Goal: Information Seeking & Learning: Find specific fact

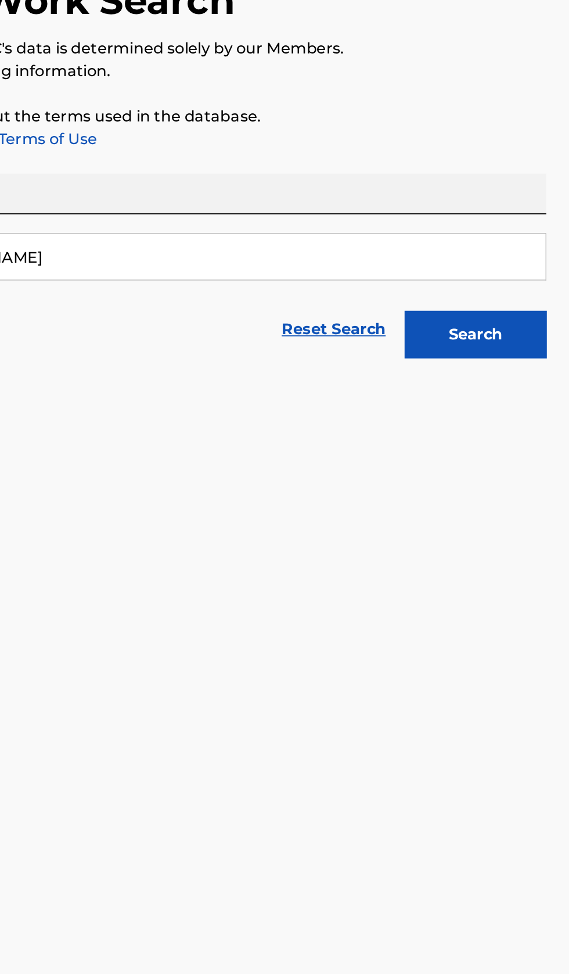
type input "Ed Staal"
click at [539, 309] on button "Search" at bounding box center [511, 314] width 87 height 29
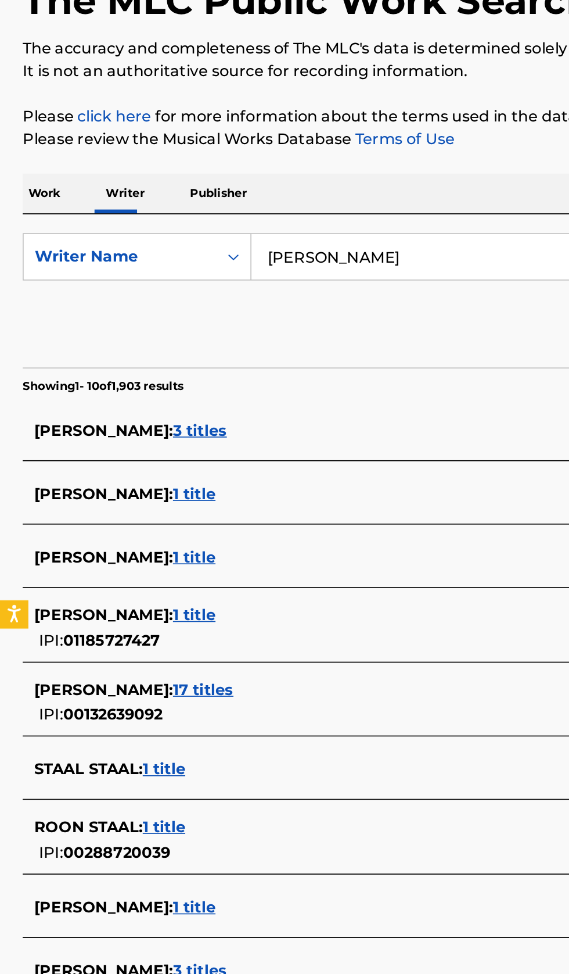
click at [200, 488] on div "EDE STAAL : 1 title" at bounding box center [269, 488] width 497 height 14
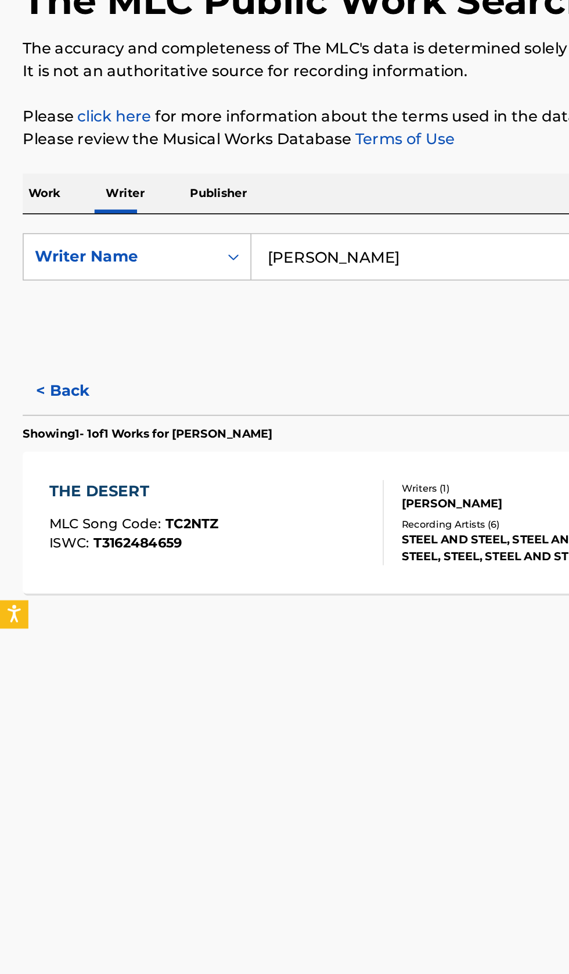
click at [48, 347] on button "< Back" at bounding box center [49, 349] width 70 height 29
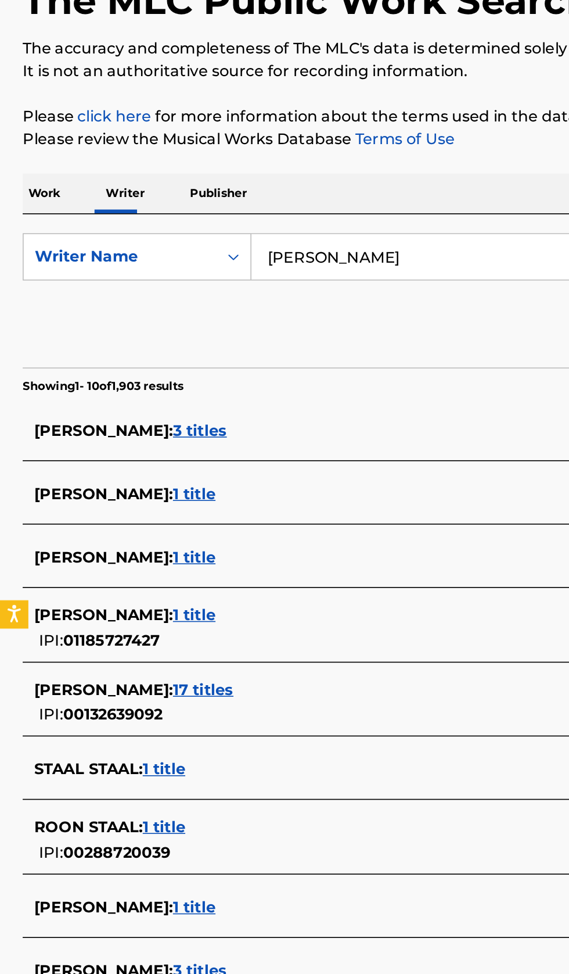
click at [183, 449] on div "ED STAAL : 1 title" at bounding box center [269, 452] width 497 height 14
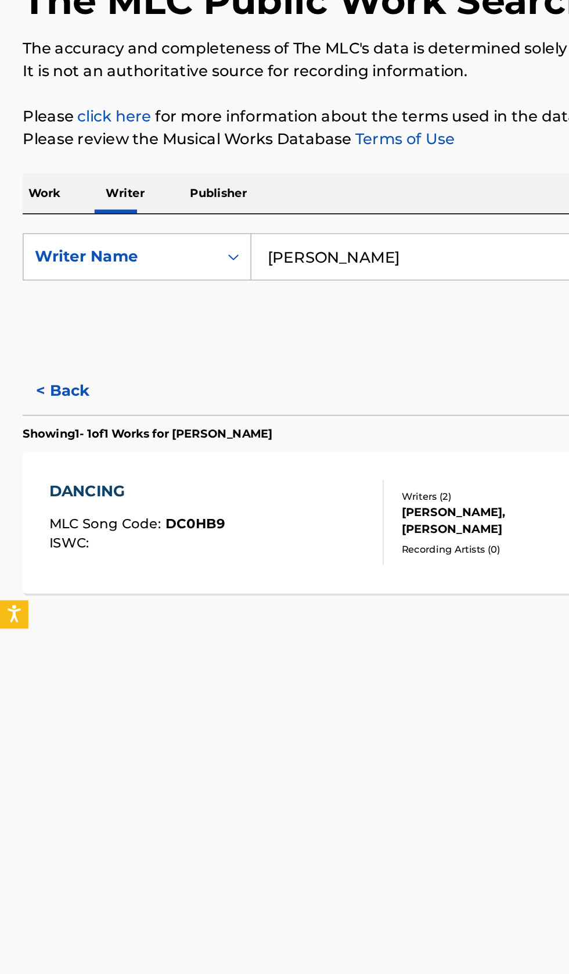
click at [48, 353] on button "< Back" at bounding box center [49, 349] width 70 height 29
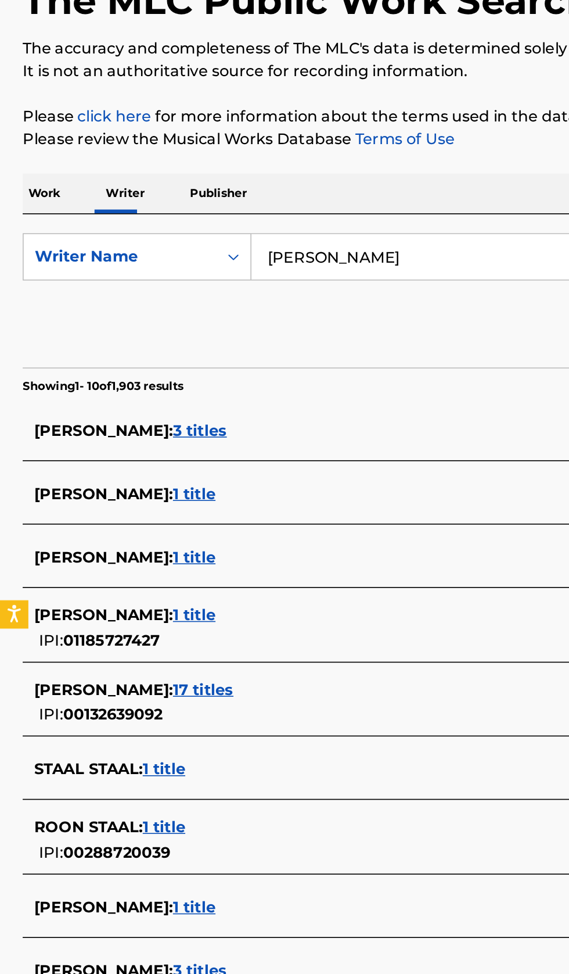
click at [151, 496] on div "EDE STAAL : 1 title IPI: 01185727427" at bounding box center [269, 496] width 497 height 30
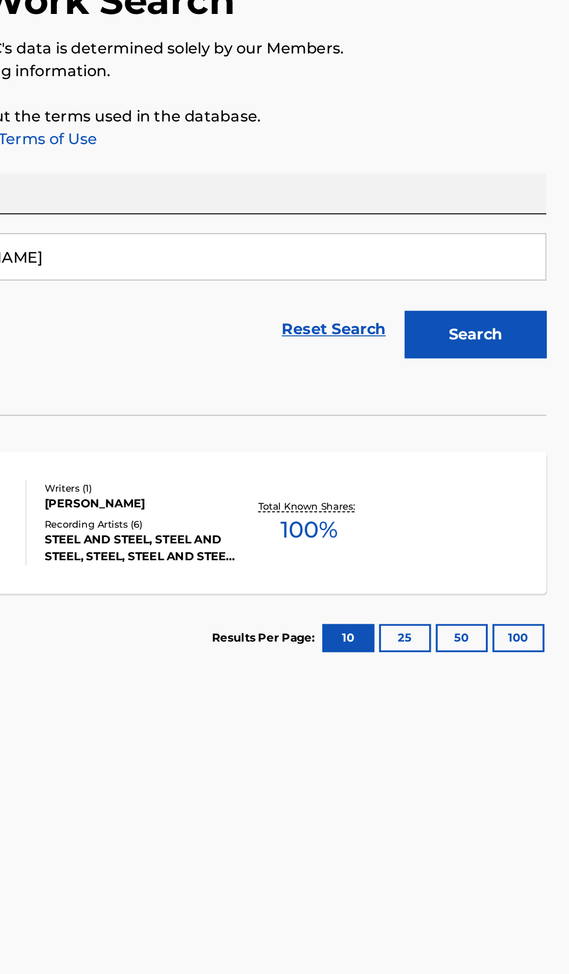
click at [513, 443] on div "THE DESERT MLC Song Code : TC2NTZ ISWC : T3162484659 Writers ( 1 ) EDE STAAL Re…" at bounding box center [285, 430] width 542 height 87
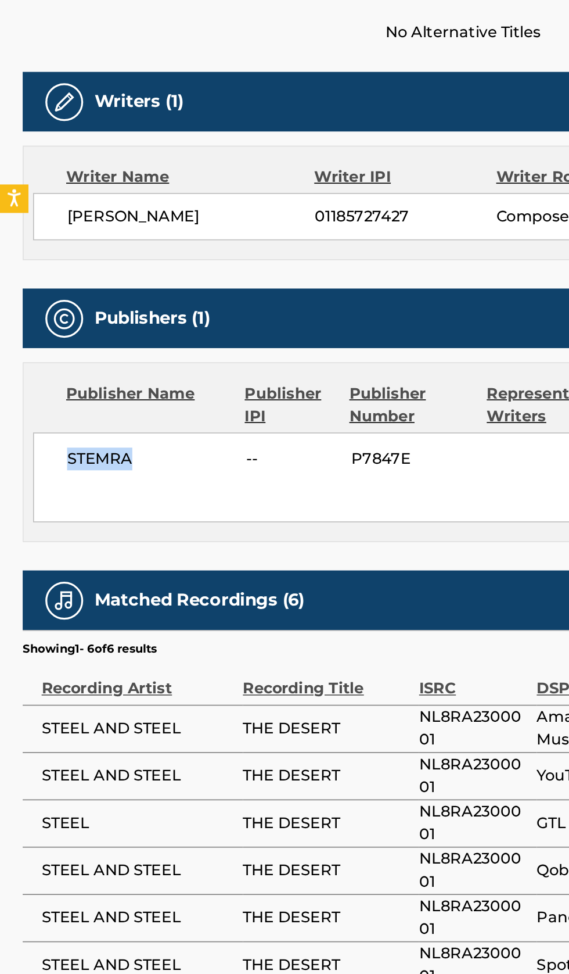
copy span "STEMRA"
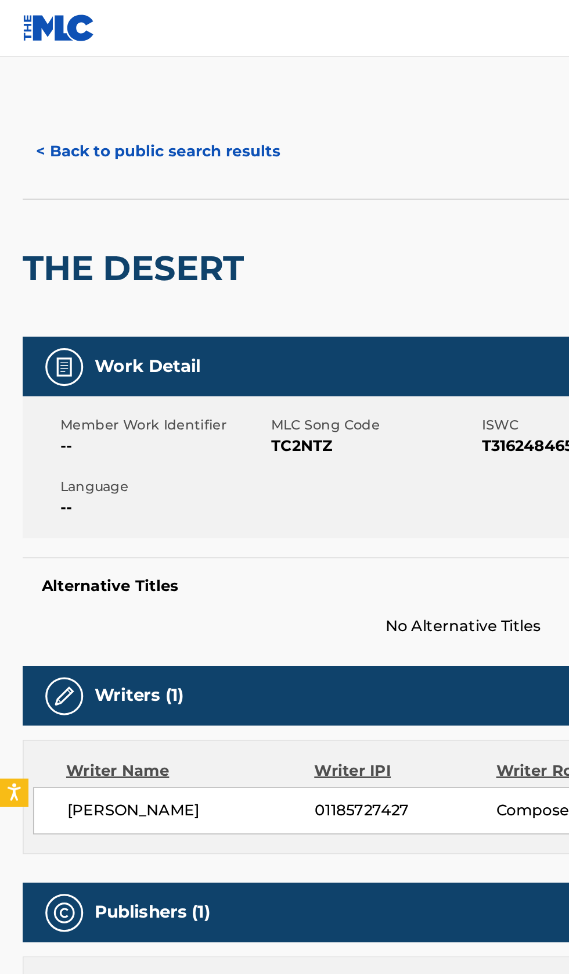
click at [105, 95] on button "< Back to public search results" at bounding box center [97, 92] width 167 height 29
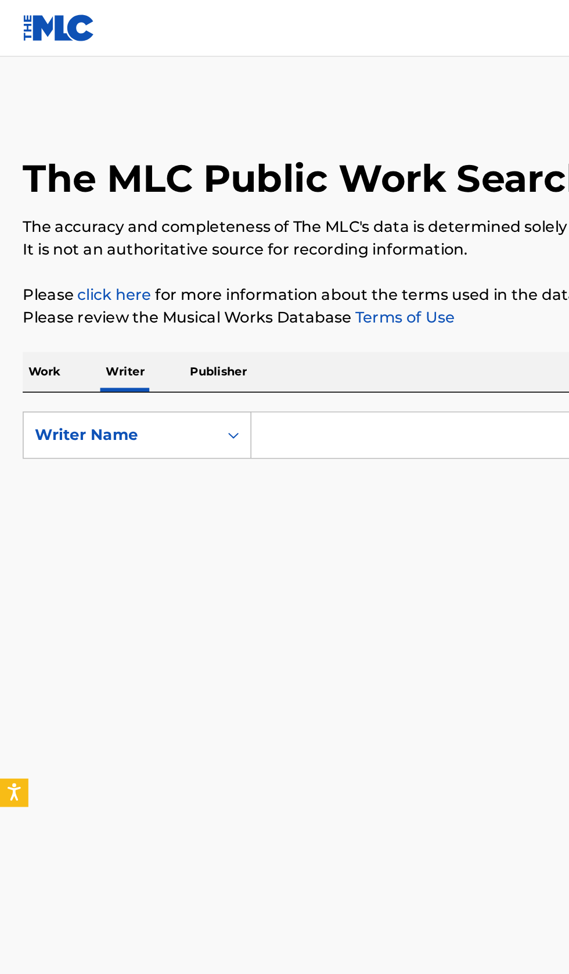
click at [241, 269] on input "Search Form" at bounding box center [355, 267] width 400 height 28
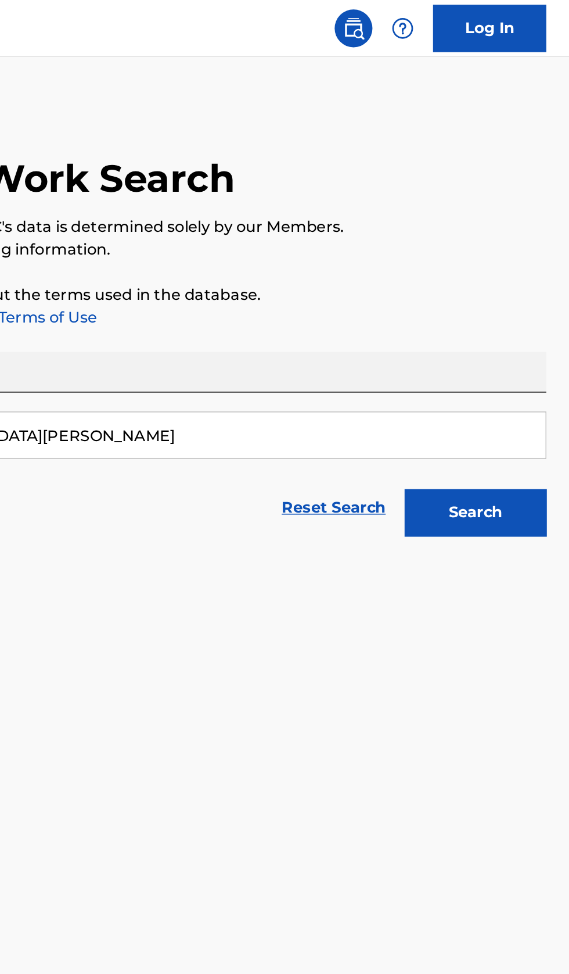
type input "Banan Alice"
click at [530, 316] on button "Search" at bounding box center [511, 314] width 87 height 29
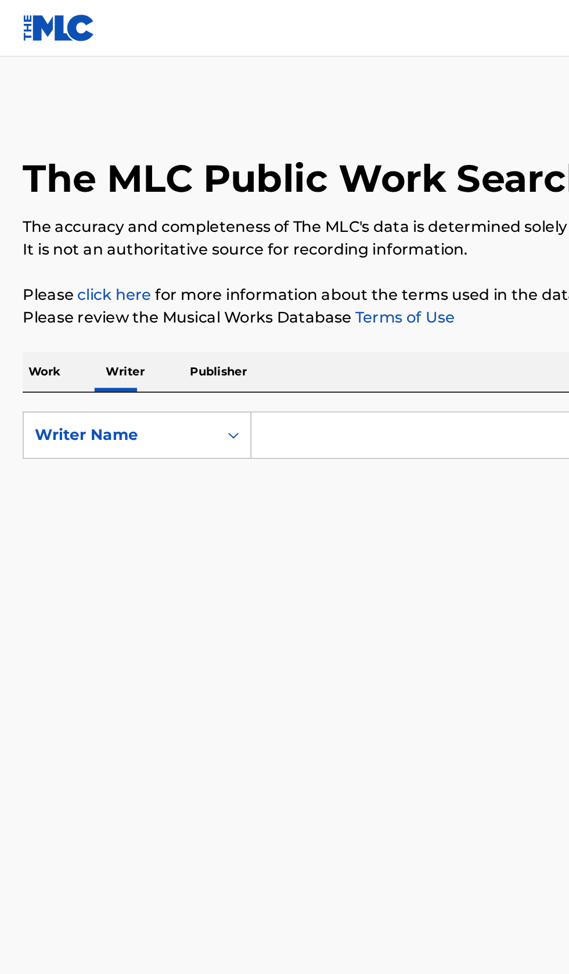
click at [233, 262] on input "Search Form" at bounding box center [355, 267] width 400 height 28
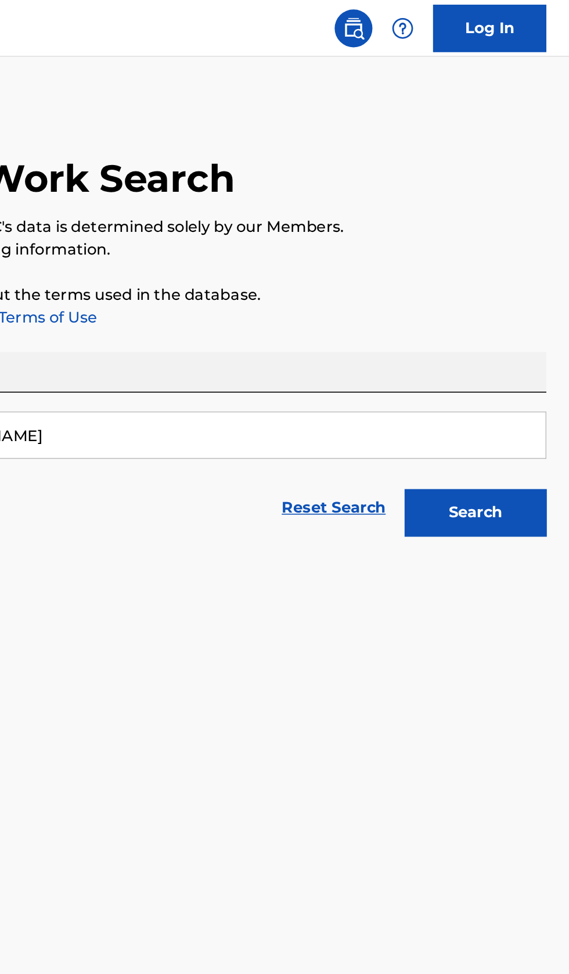
type input "Sebastian Agurto"
click at [531, 321] on button "Search" at bounding box center [511, 314] width 87 height 29
type input "kurffew kurffew"
click at [534, 323] on button "Search" at bounding box center [511, 314] width 87 height 29
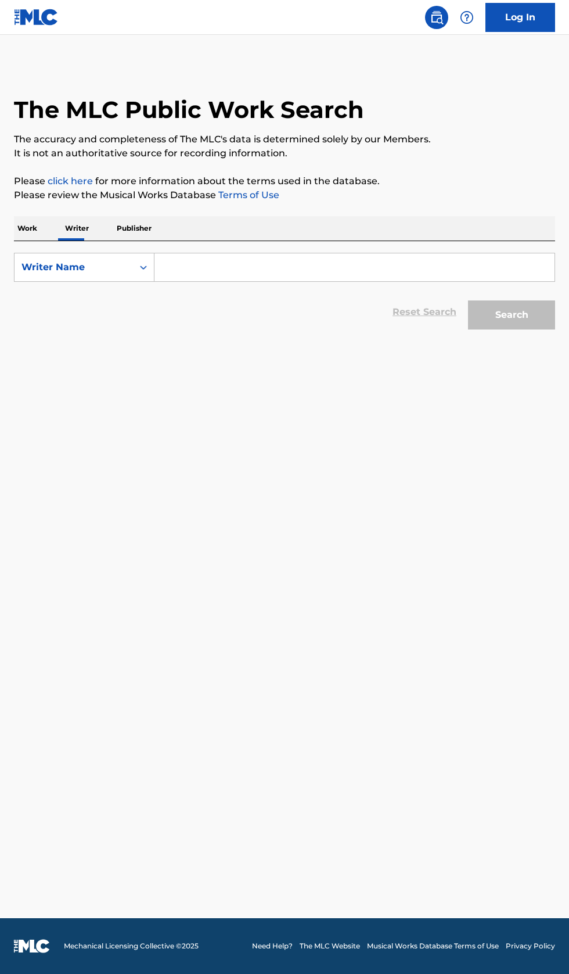
click at [249, 270] on input "Search Form" at bounding box center [355, 267] width 400 height 28
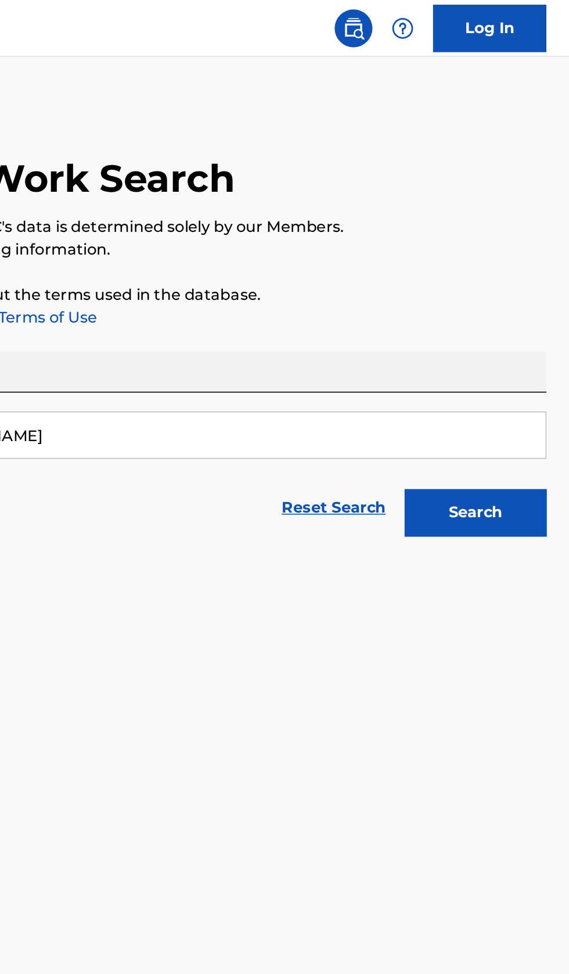
type input "STEWART SEAN JR"
click at [531, 309] on button "Search" at bounding box center [511, 314] width 87 height 29
type input "Te'[PERSON_NAME]"
click at [532, 314] on button "Search" at bounding box center [511, 314] width 87 height 29
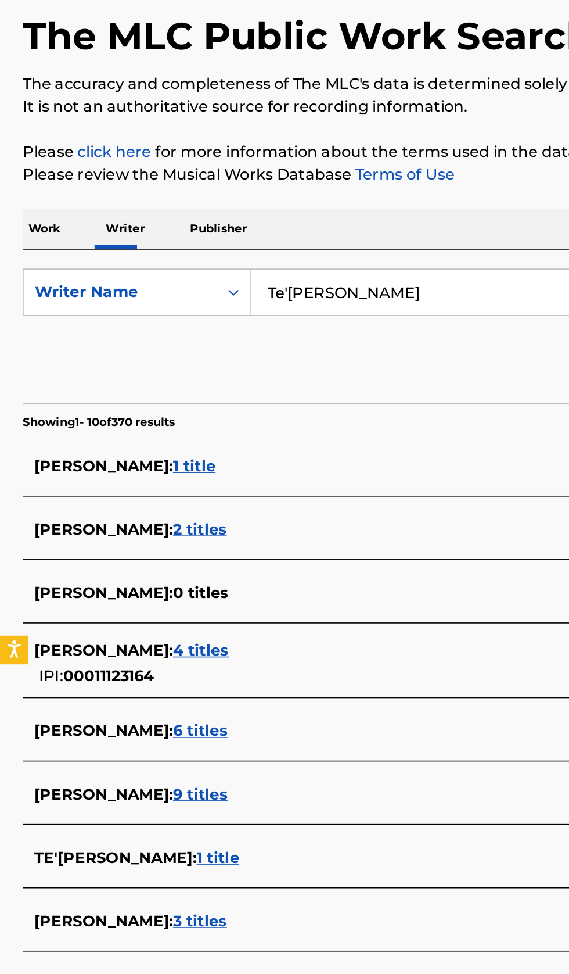
click at [175, 736] on div "TEARAH [PERSON_NAME] : 2 titles IPI: 01158490732" at bounding box center [269, 736] width 497 height 30
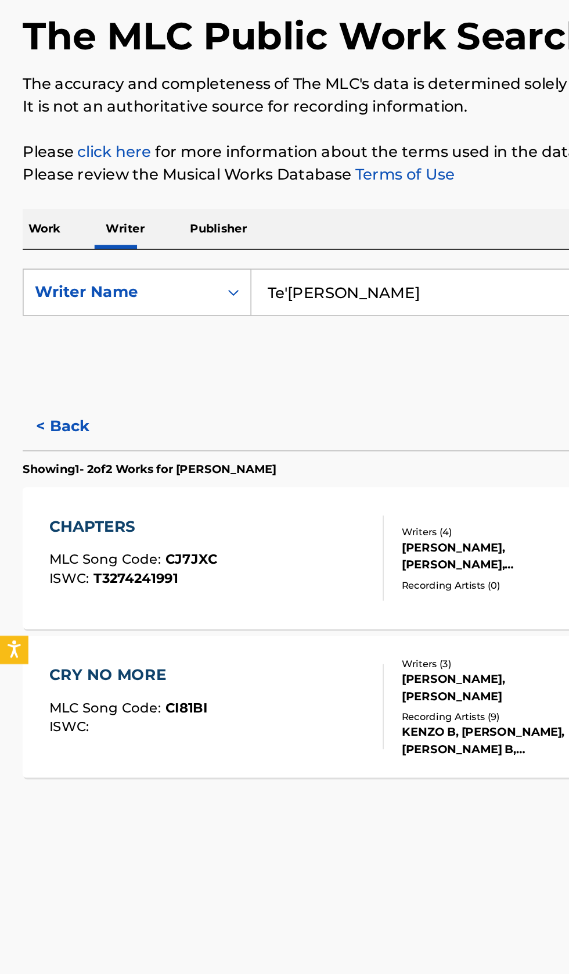
click at [53, 348] on button "< Back" at bounding box center [49, 349] width 70 height 29
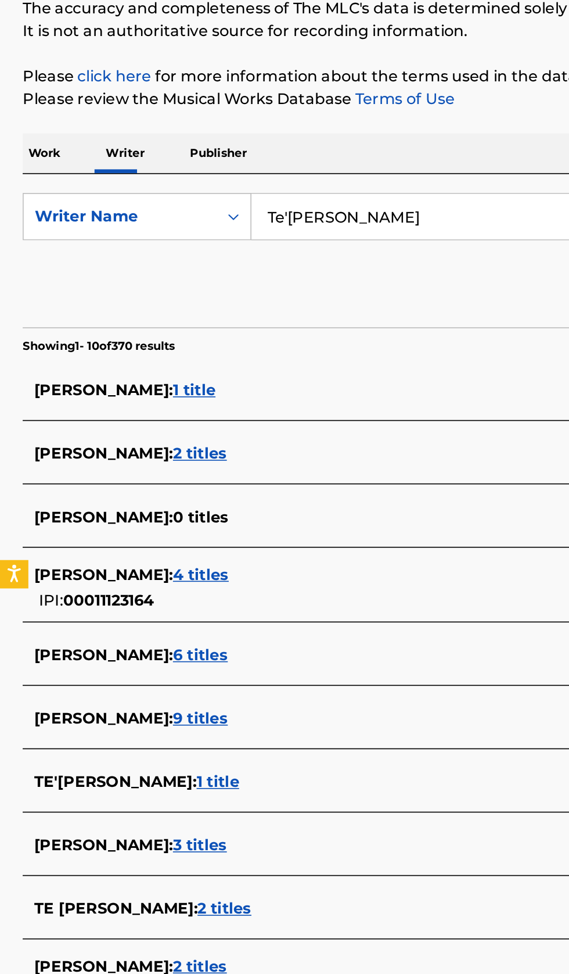
click at [209, 613] on div "TE'ARAH GAINES : 1 title" at bounding box center [269, 615] width 497 height 14
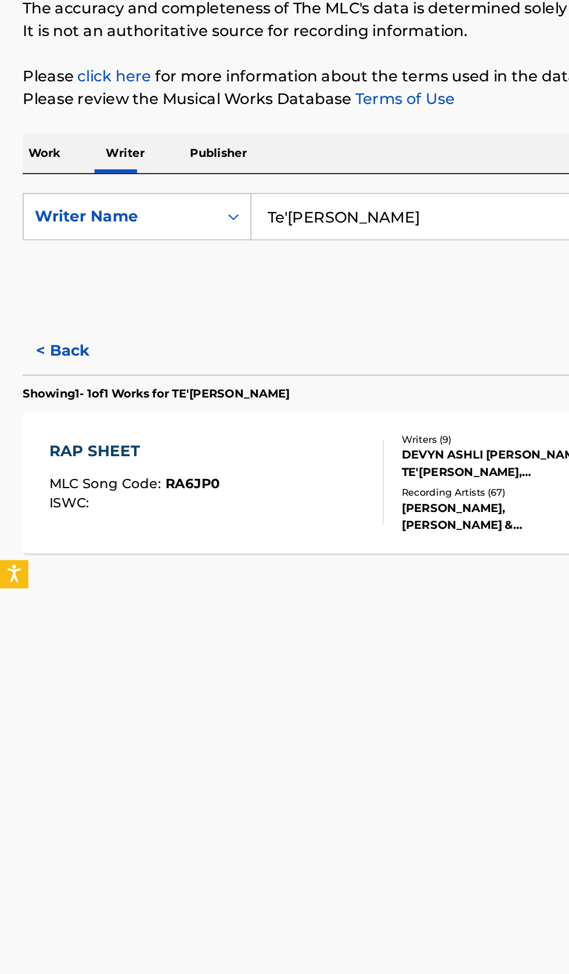
click at [53, 352] on button "< Back" at bounding box center [49, 349] width 70 height 29
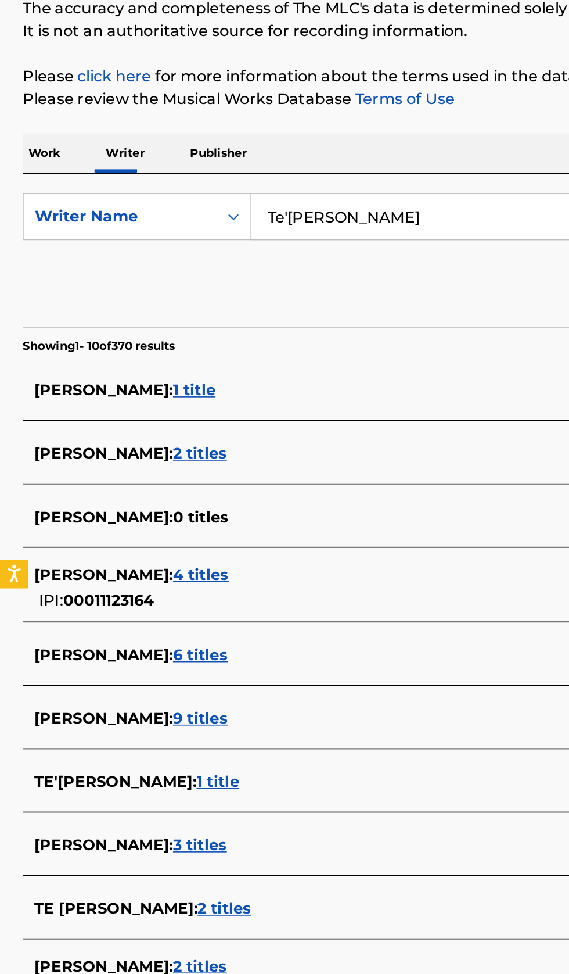
click at [215, 649] on div "TEARAH GAINES : 3 titles" at bounding box center [269, 654] width 497 height 14
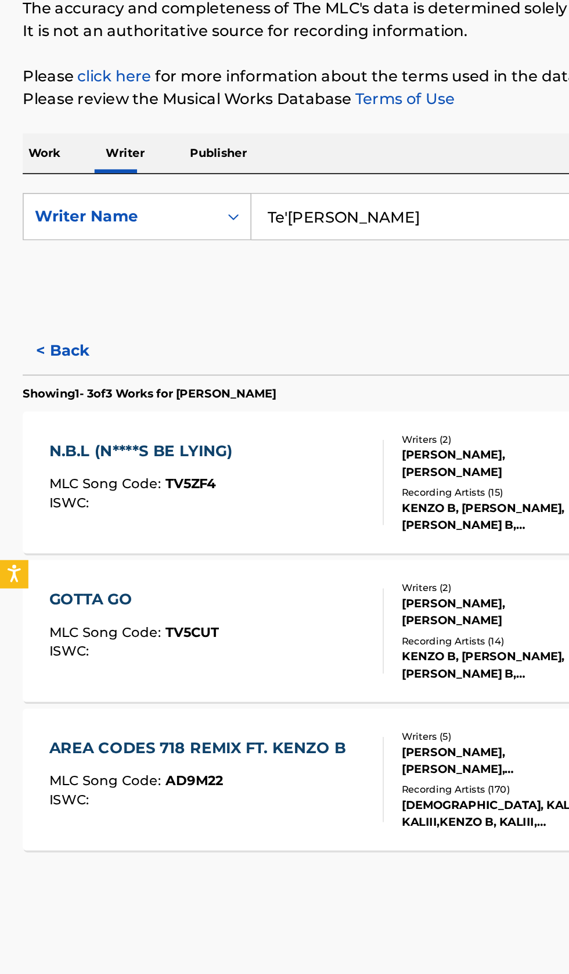
click at [54, 349] on button "< Back" at bounding box center [49, 349] width 70 height 29
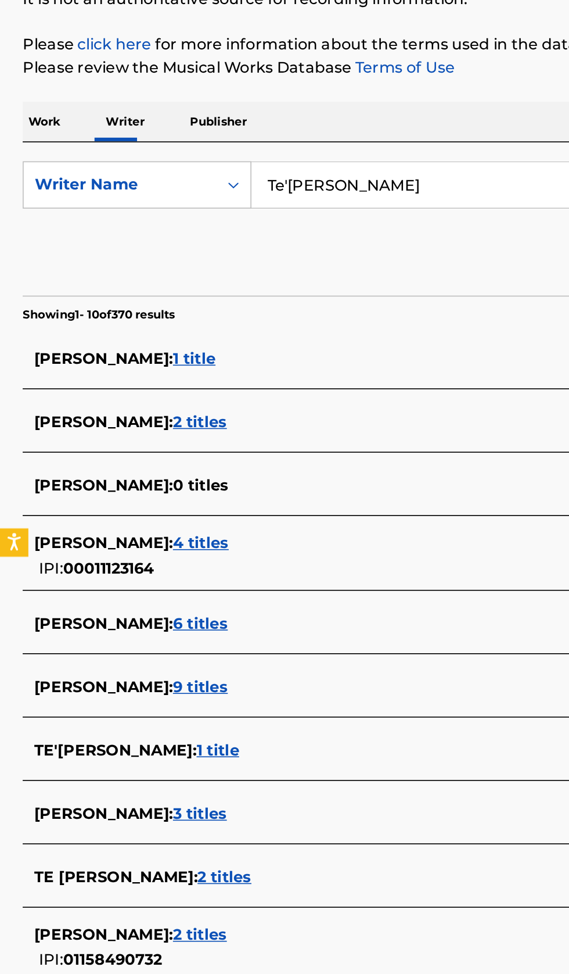
click at [203, 691] on div "TE ARAH GAINES : 2 titles" at bounding box center [269, 693] width 497 height 14
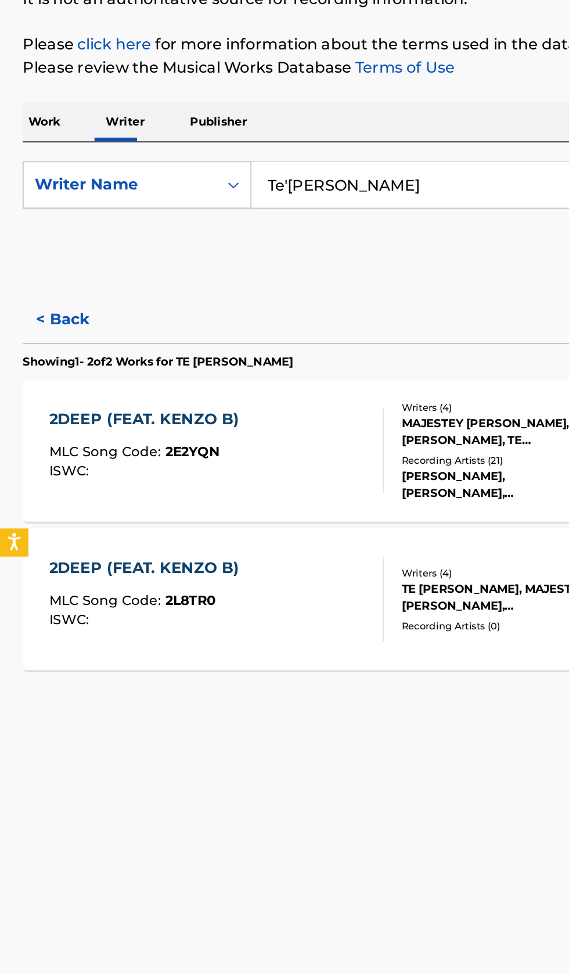
click at [54, 348] on button "< Back" at bounding box center [49, 349] width 70 height 29
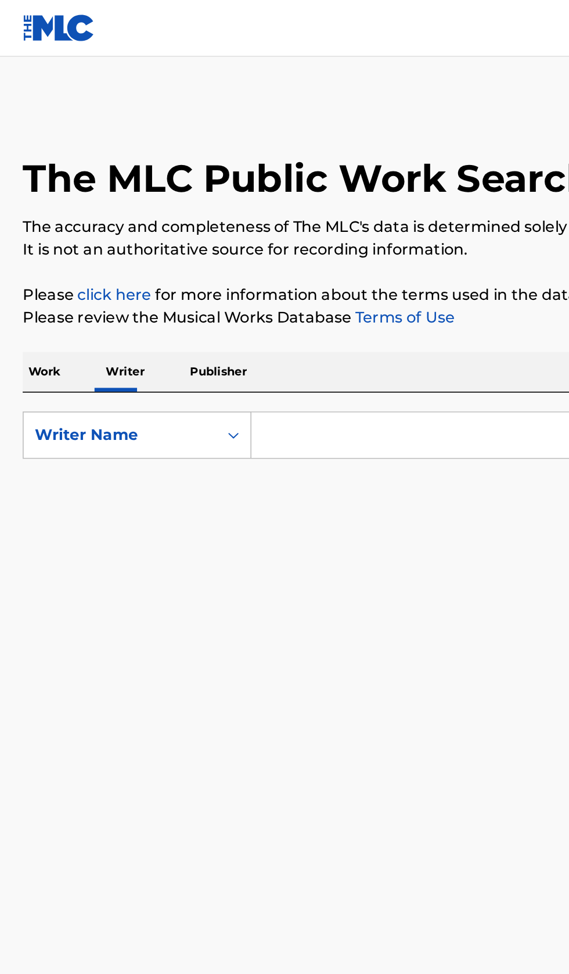
click at [239, 255] on input "Search Form" at bounding box center [355, 267] width 400 height 28
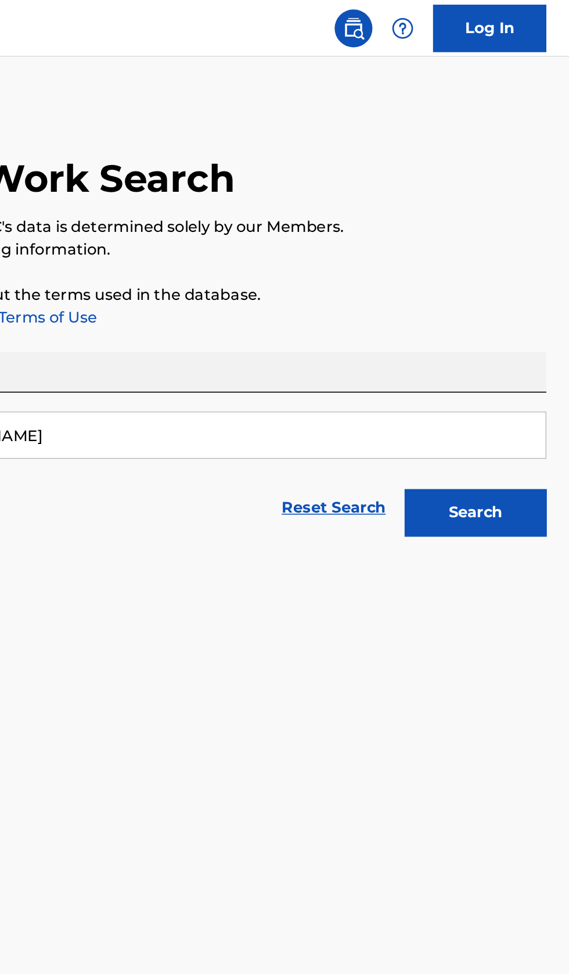
type input "Leonardo Michels"
click at [529, 323] on button "Search" at bounding box center [511, 314] width 87 height 29
type input "Kamen Levi Pereira"
click at [528, 320] on button "Search" at bounding box center [511, 314] width 87 height 29
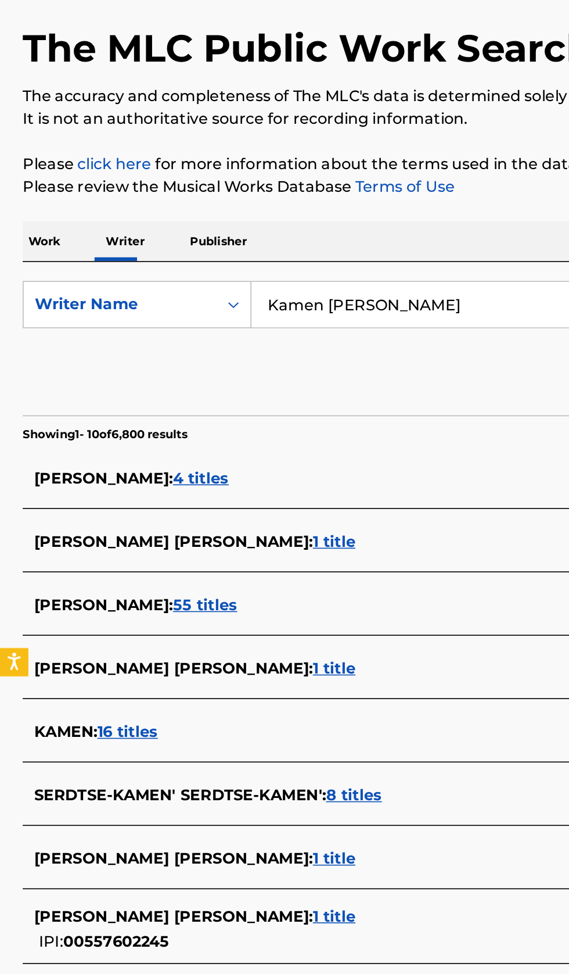
click at [209, 689] on div "KAMEN LEVI PEREIRA : 1 title" at bounding box center [269, 693] width 497 height 14
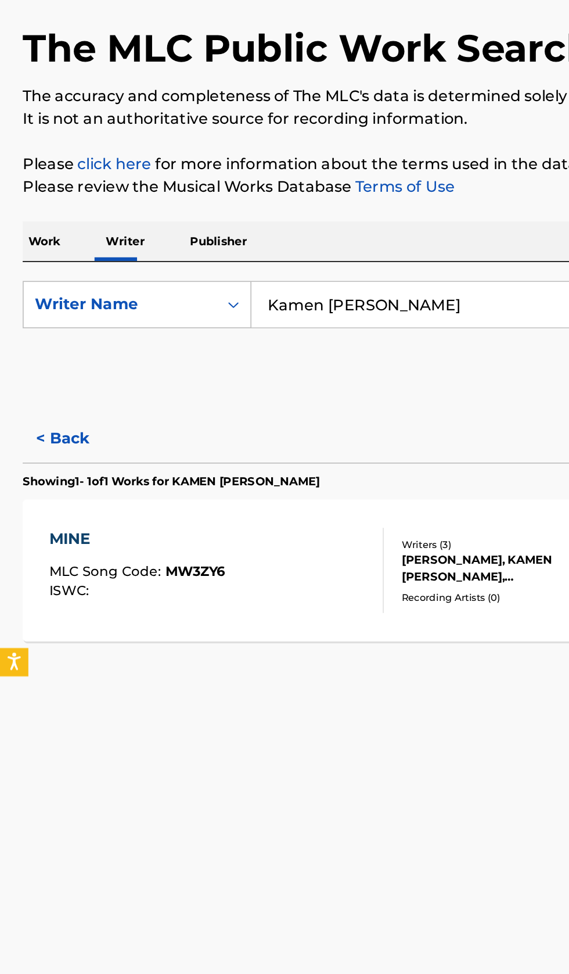
click at [62, 349] on button "< Back" at bounding box center [49, 349] width 70 height 29
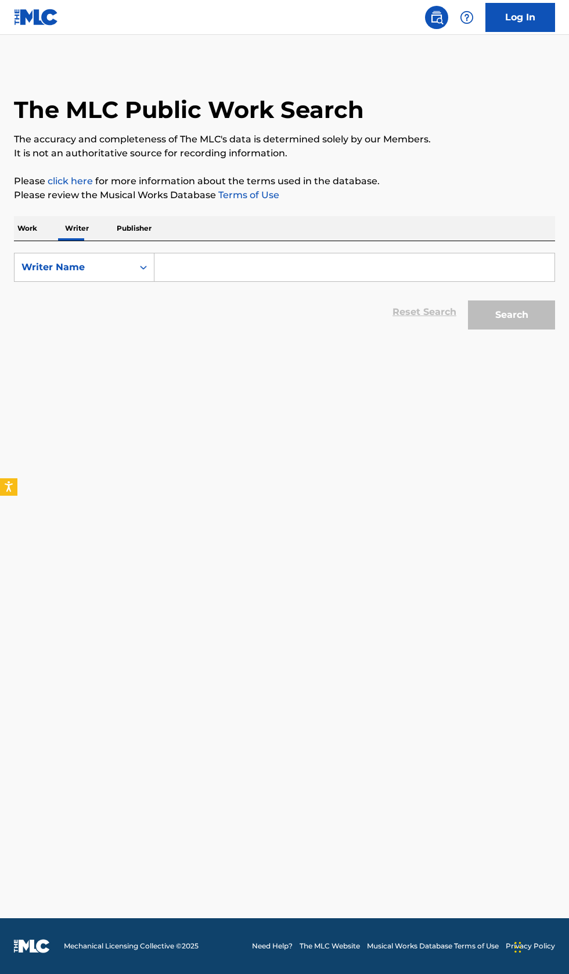
click at [242, 269] on input "Search Form" at bounding box center [355, 267] width 400 height 28
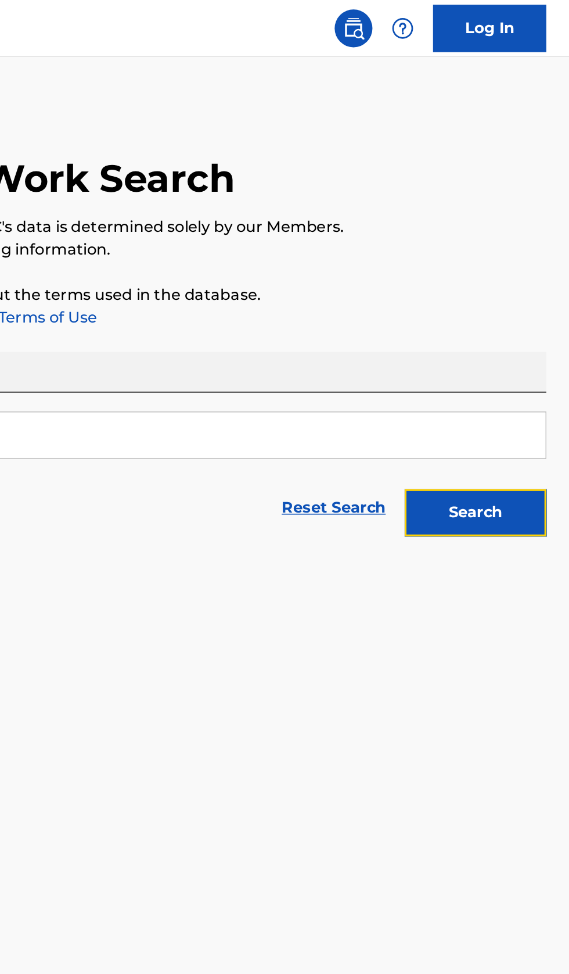
click at [535, 316] on button "Search" at bounding box center [511, 314] width 87 height 29
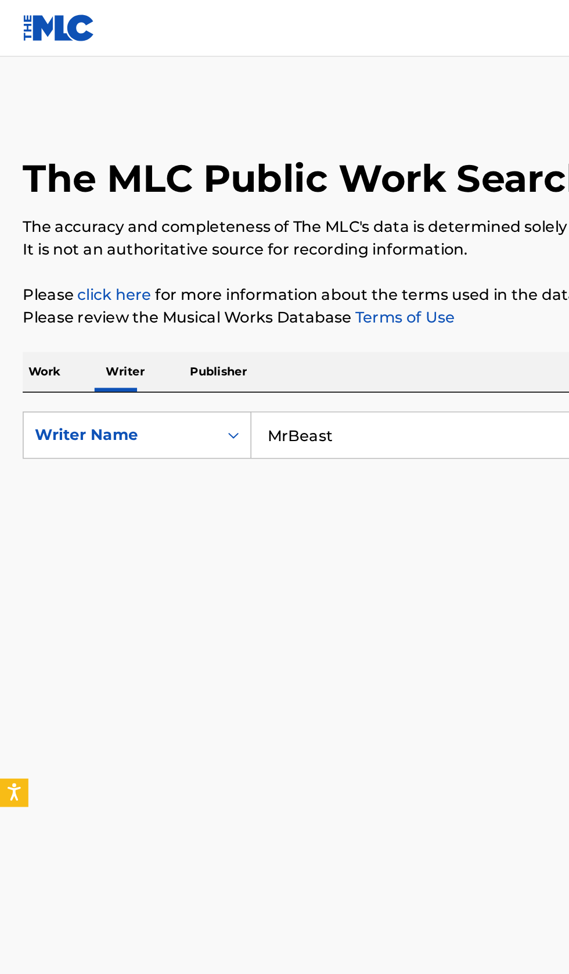
click at [178, 267] on input "MrBeast" at bounding box center [355, 267] width 400 height 28
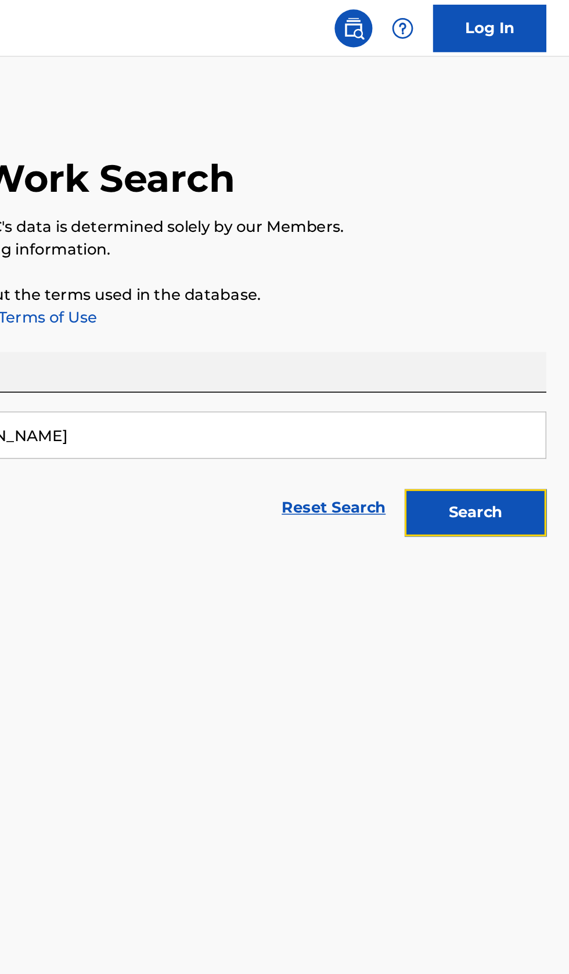
click at [530, 307] on button "Search" at bounding box center [511, 314] width 87 height 29
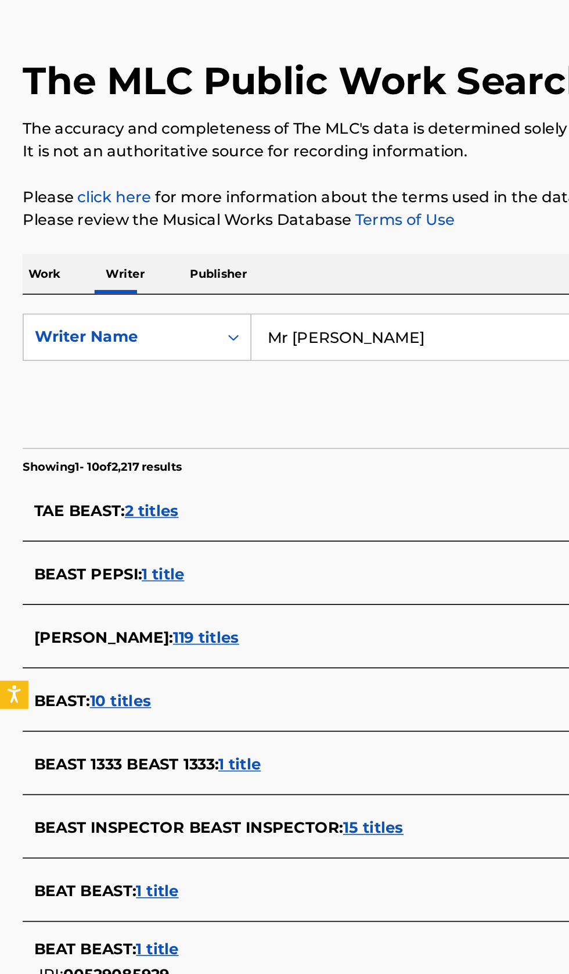
click at [288, 270] on input "Mr Beast" at bounding box center [355, 267] width 400 height 28
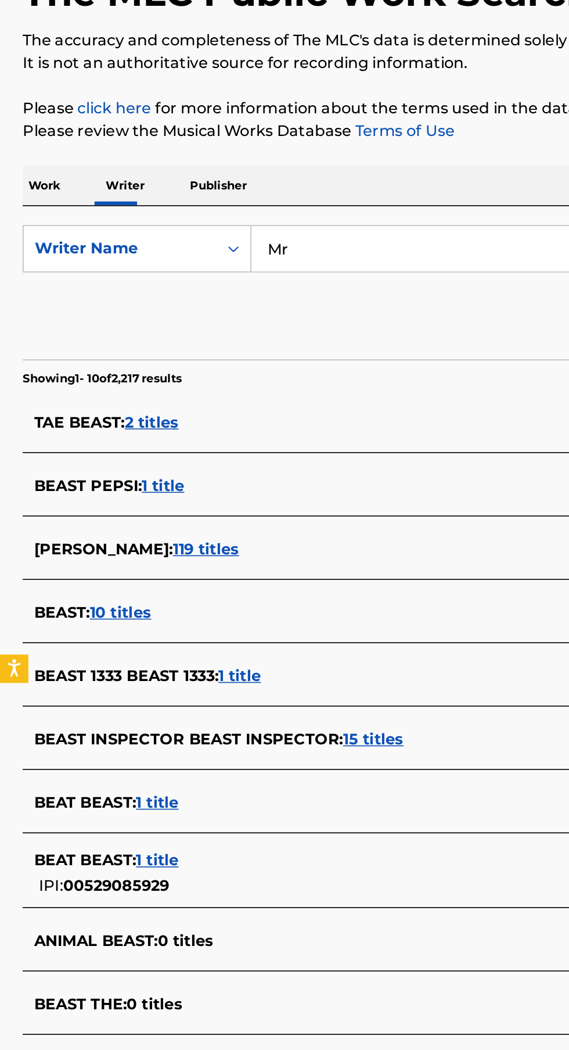
type input "M"
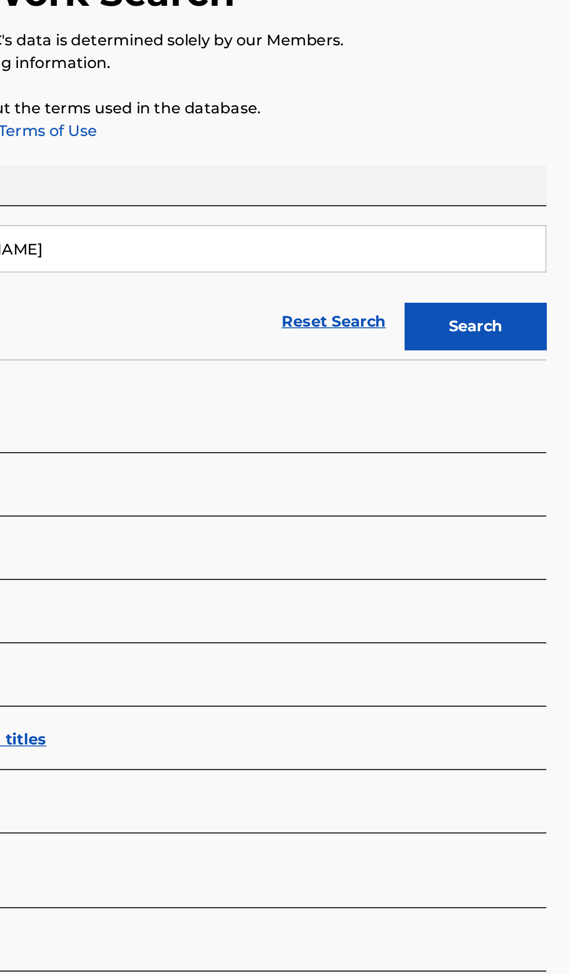
type input "Anthony Williams"
click at [521, 323] on button "Search" at bounding box center [511, 314] width 87 height 29
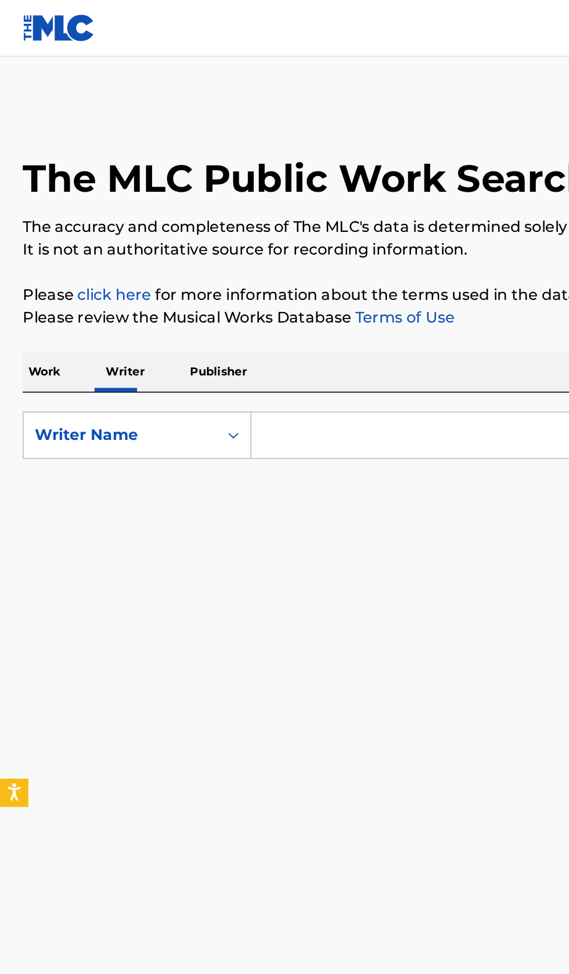
click at [223, 264] on input "Search Form" at bounding box center [355, 267] width 400 height 28
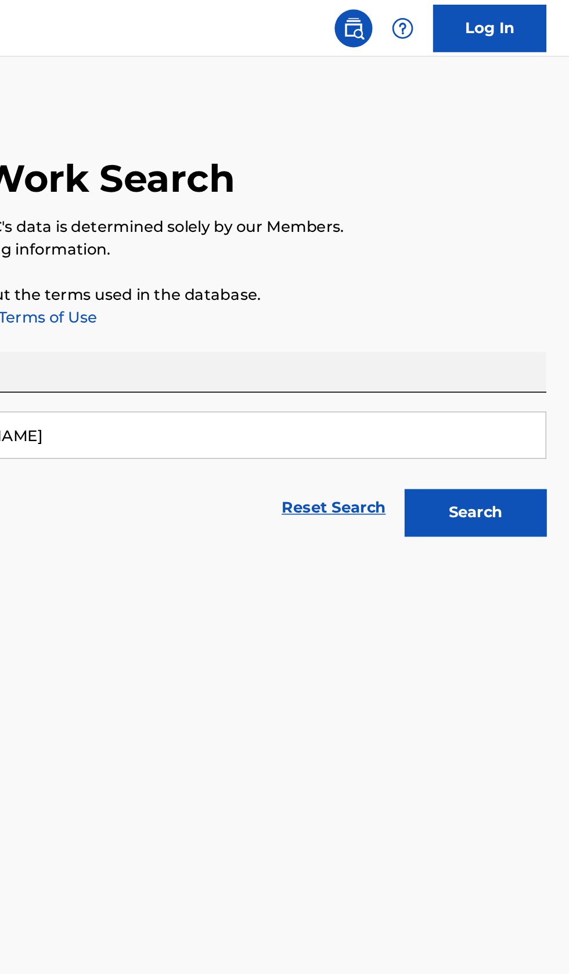
type input "Anthony Williams"
click at [530, 325] on button "Search" at bounding box center [511, 314] width 87 height 29
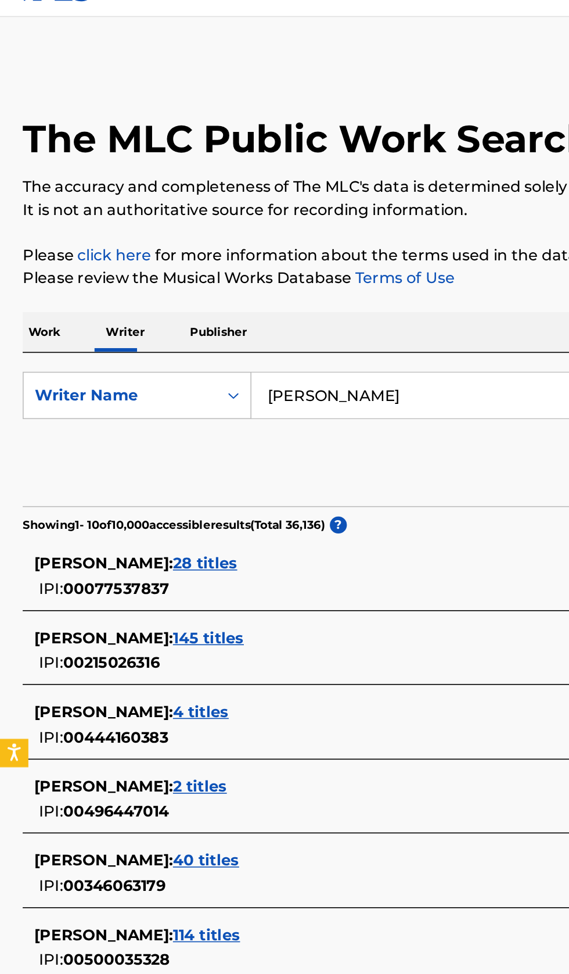
click at [247, 376] on div "ANTHONY WILLIAMS : 28 titles" at bounding box center [269, 371] width 497 height 14
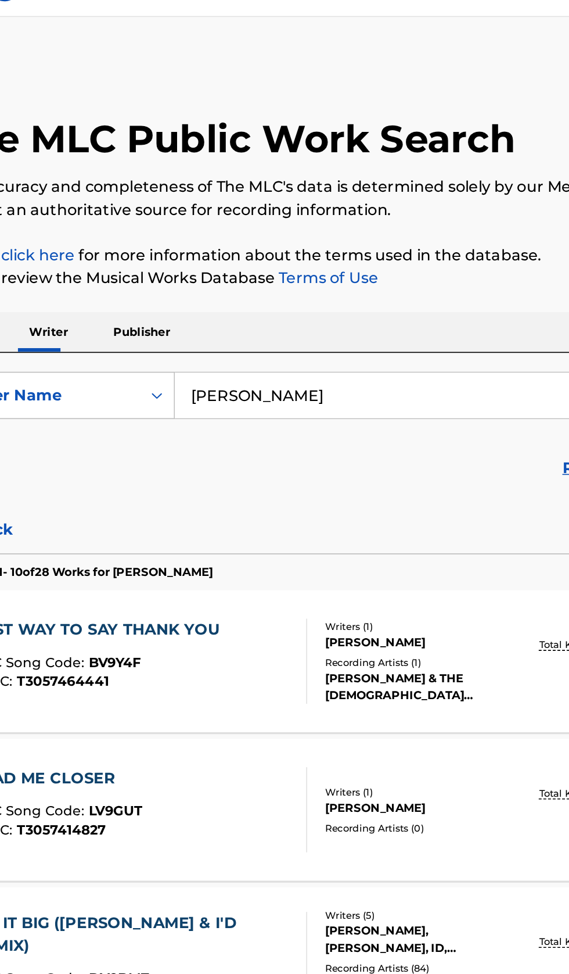
click at [316, 435] on div "Recording Artists ( 1 )" at bounding box center [305, 431] width 117 height 9
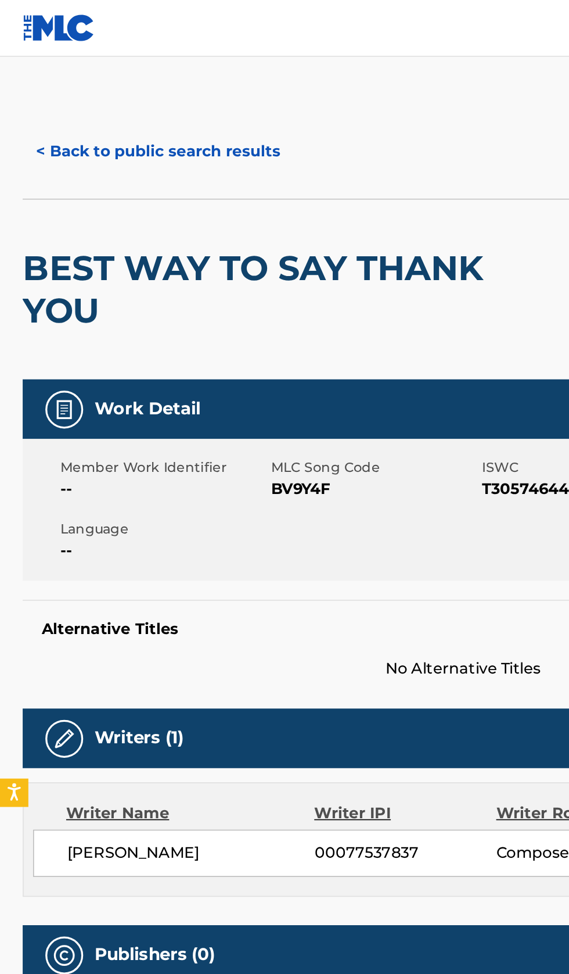
click at [140, 95] on button "< Back to public search results" at bounding box center [97, 92] width 167 height 29
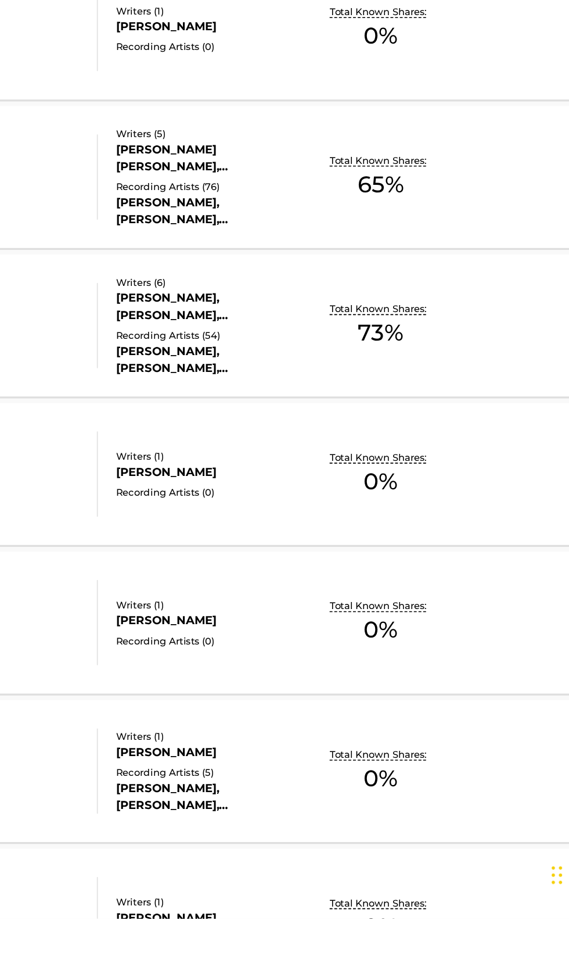
scroll to position [278, 0]
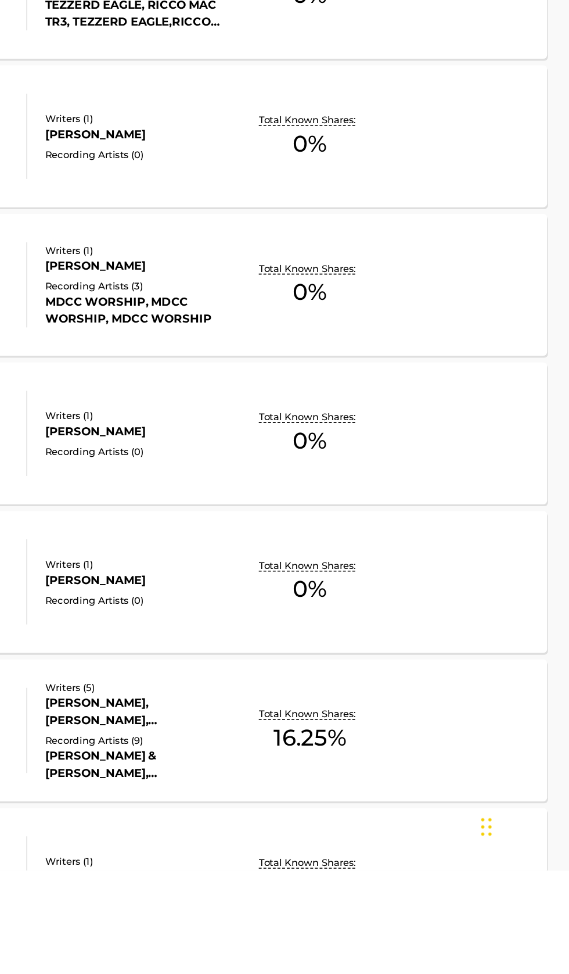
scroll to position [1915, 0]
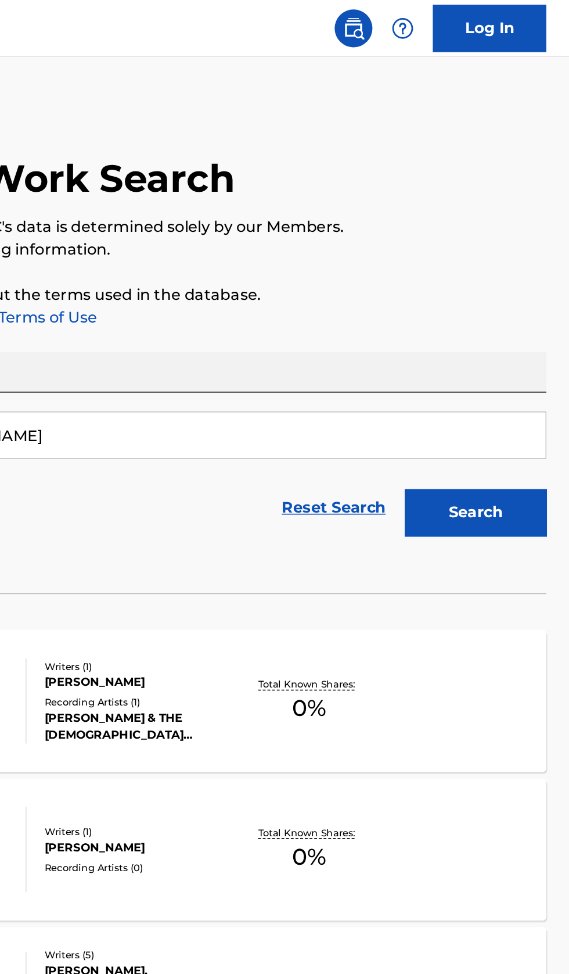
scroll to position [0, 0]
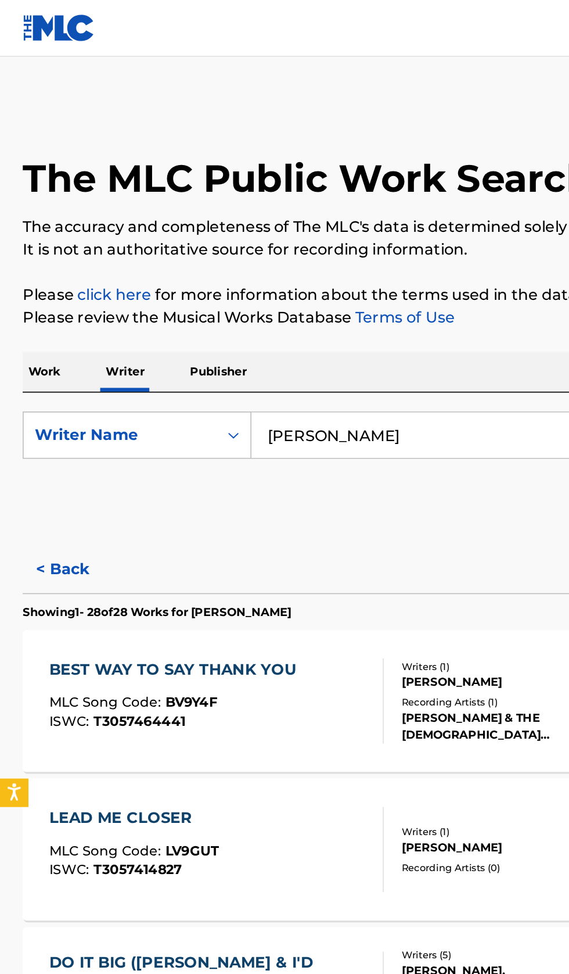
click at [58, 338] on button "< Back" at bounding box center [49, 349] width 70 height 29
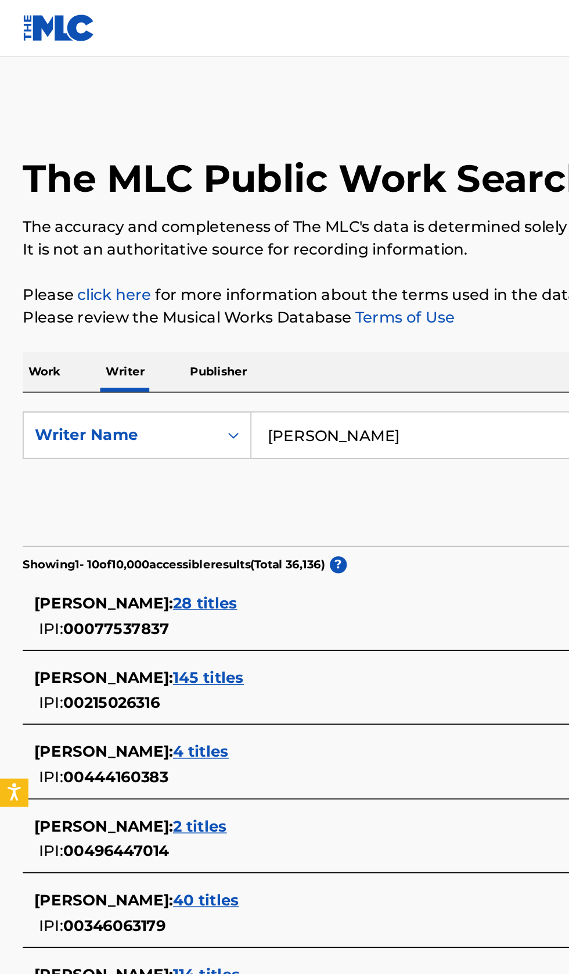
click at [235, 420] on div "ANTHONY WILLIAMS : 145 titles" at bounding box center [269, 417] width 497 height 14
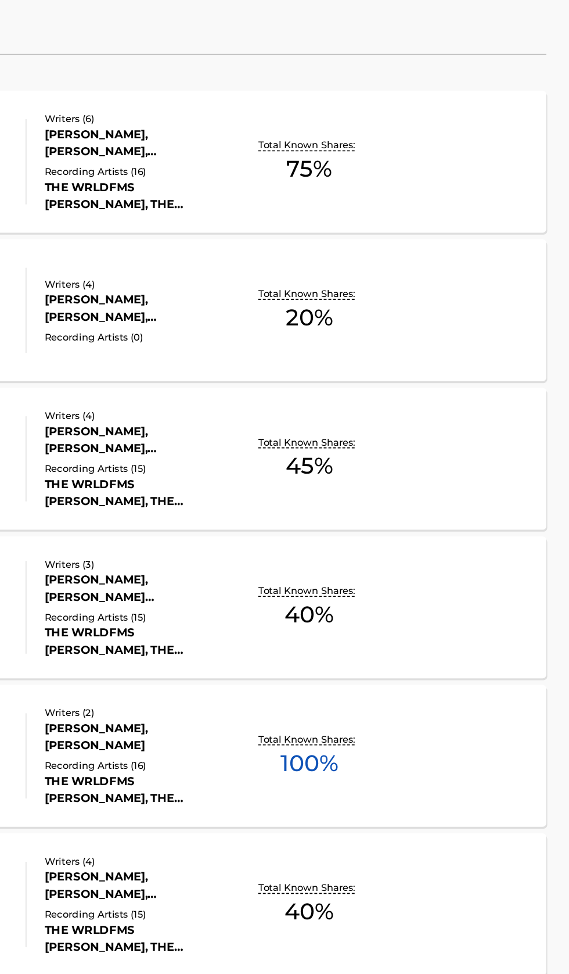
click at [492, 807] on div "STORMY MLC Song Code : SB5Y72 ISWC : Writers ( 2 ) ANTHONY WILLIAMS, RONALD SPE…" at bounding box center [285, 795] width 542 height 87
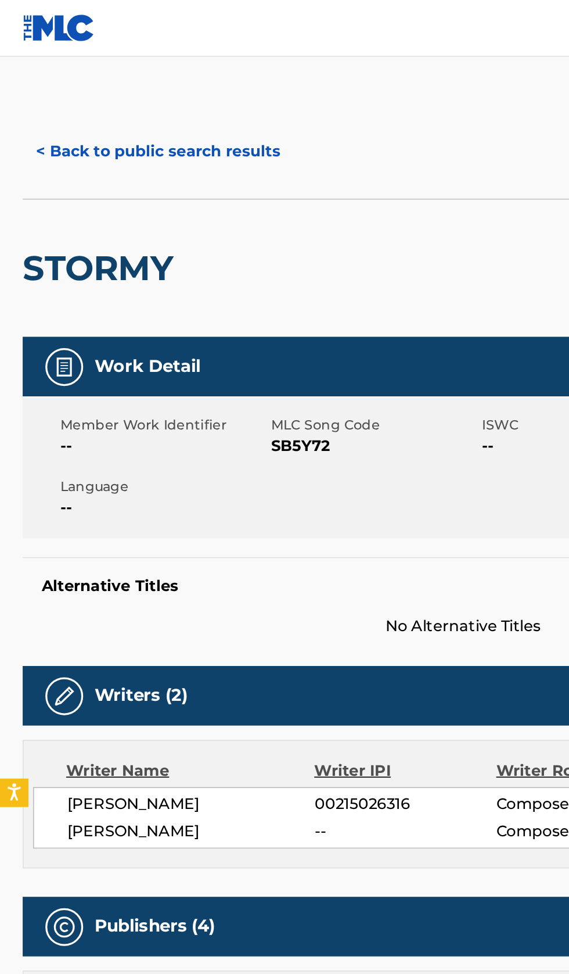
click at [91, 103] on button "< Back to public search results" at bounding box center [97, 92] width 167 height 29
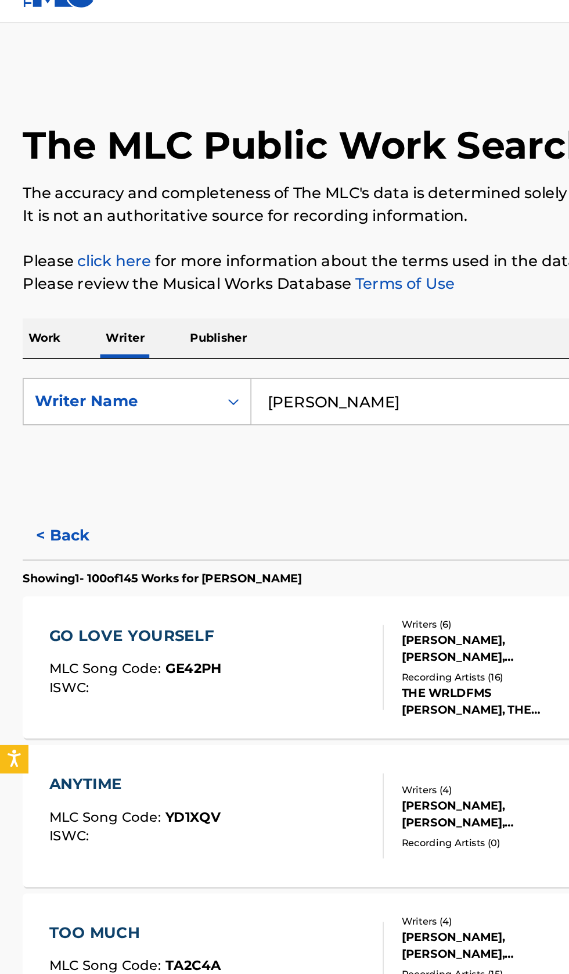
click at [50, 345] on button "< Back" at bounding box center [49, 349] width 70 height 29
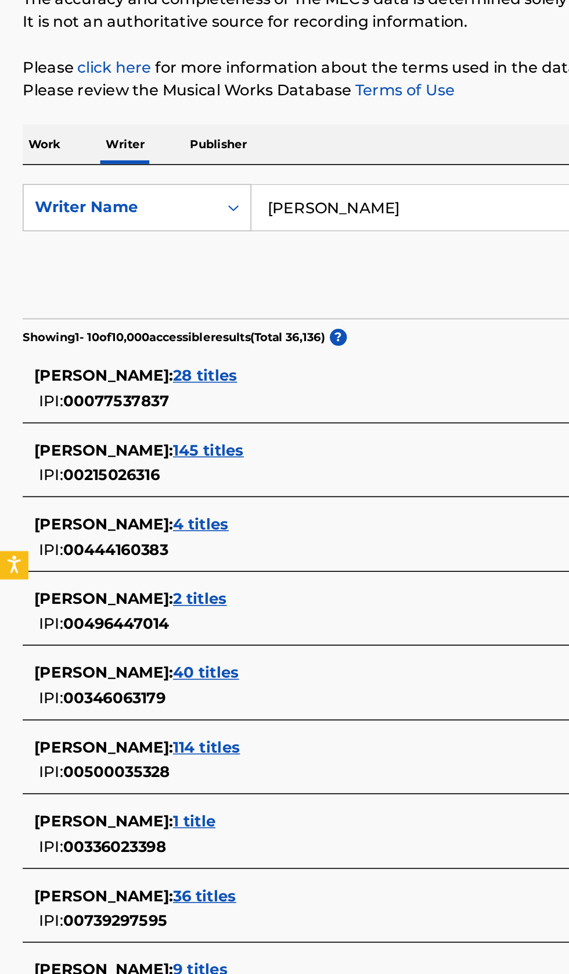
click at [249, 608] on div "ANTHONY WILLIAMS : 114 titles IPI: 00500035328" at bounding box center [269, 607] width 497 height 30
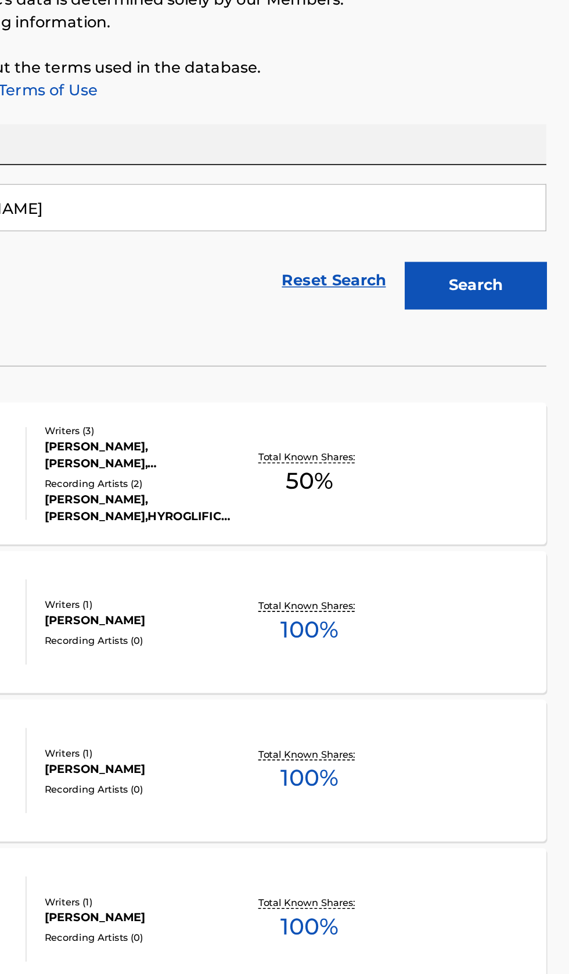
click at [480, 536] on div "BOOMBOX MLC Song Code : BC9JJM ISWC : T3095808672 Writers ( 1 ) ANTHONY WILLIAM…" at bounding box center [285, 521] width 542 height 87
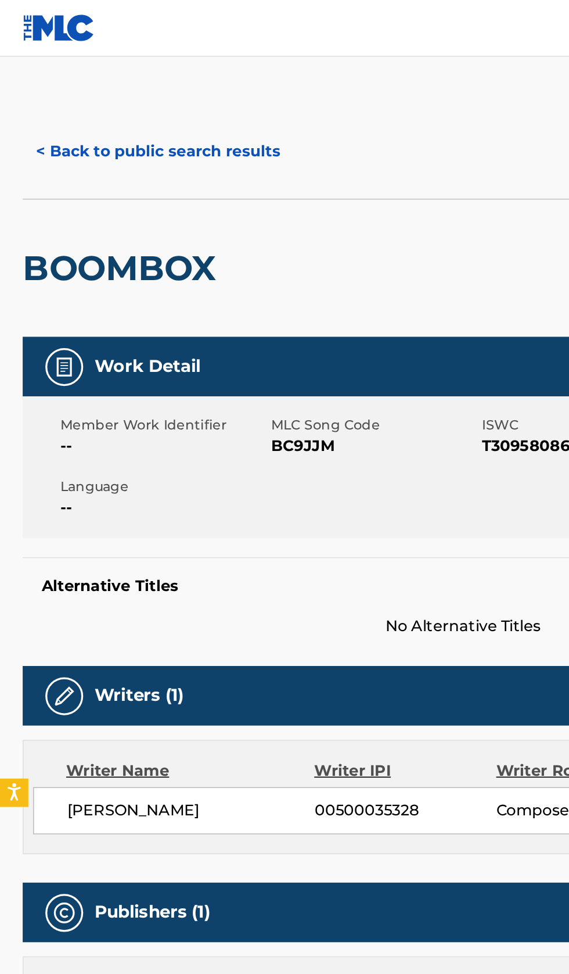
click at [135, 78] on button "< Back to public search results" at bounding box center [97, 92] width 167 height 29
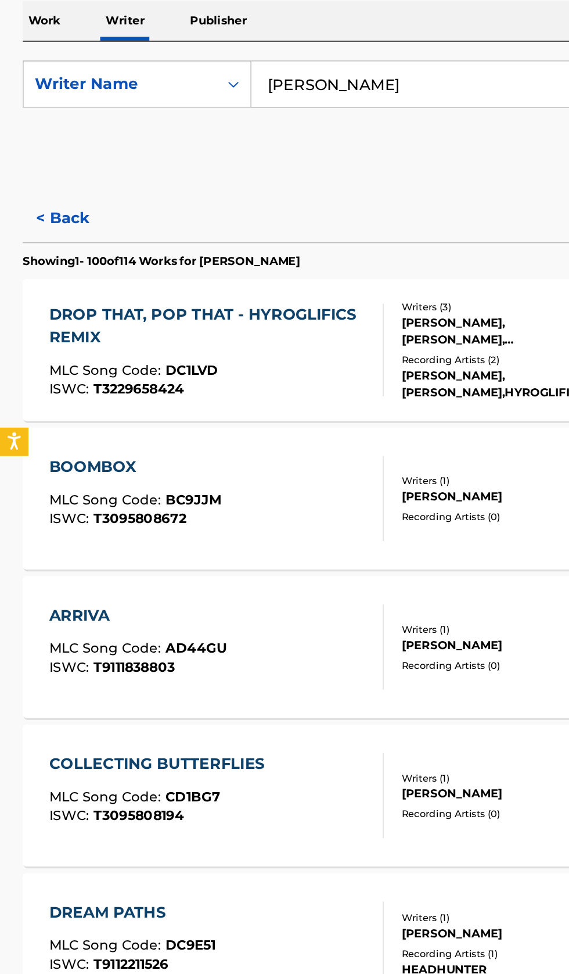
click at [46, 342] on button "< Back" at bounding box center [49, 349] width 70 height 29
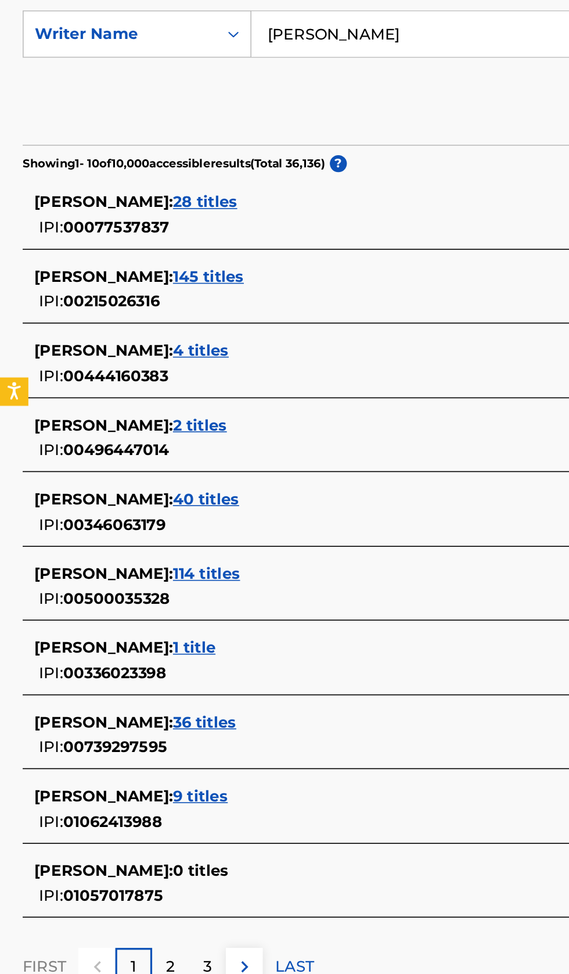
click at [261, 737] on div "ANTHONY WILLIAMS : 9 titles" at bounding box center [269, 736] width 497 height 14
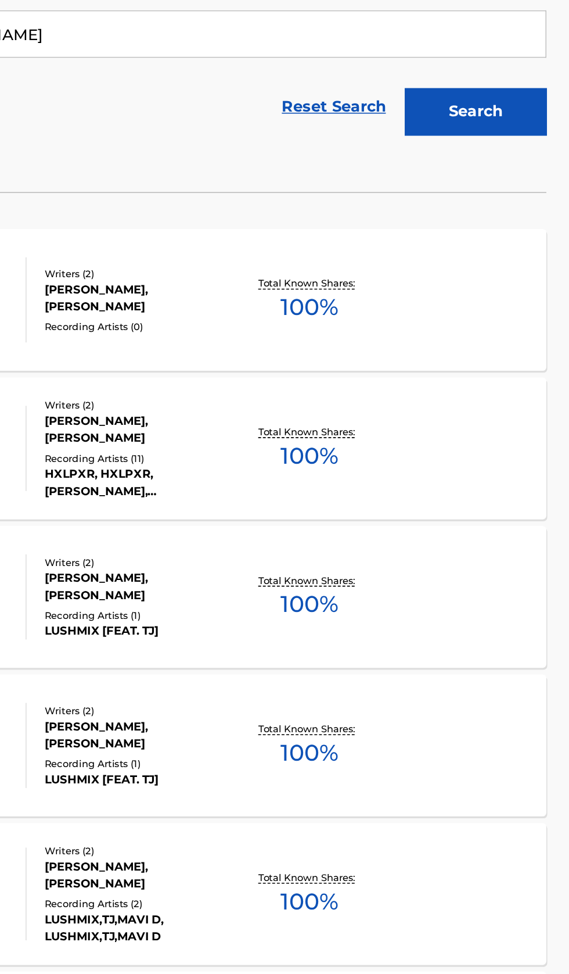
click at [487, 450] on div "STRONGER MLC Song Code : S57TTE ISWC : Writers ( 2 ) ANTHONY WILLIAMS, NICHOLAS…" at bounding box center [285, 430] width 542 height 87
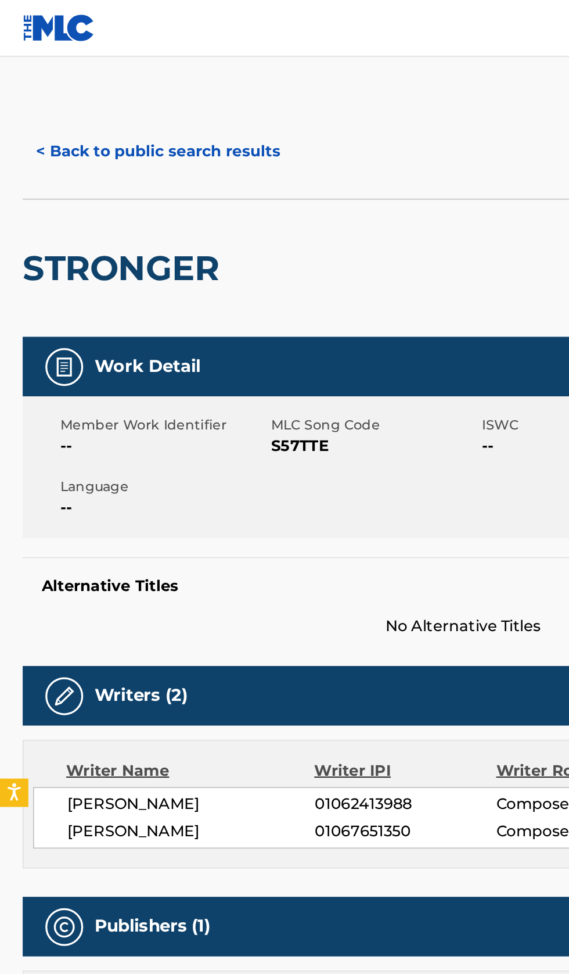
click at [112, 92] on button "< Back to public search results" at bounding box center [97, 92] width 167 height 29
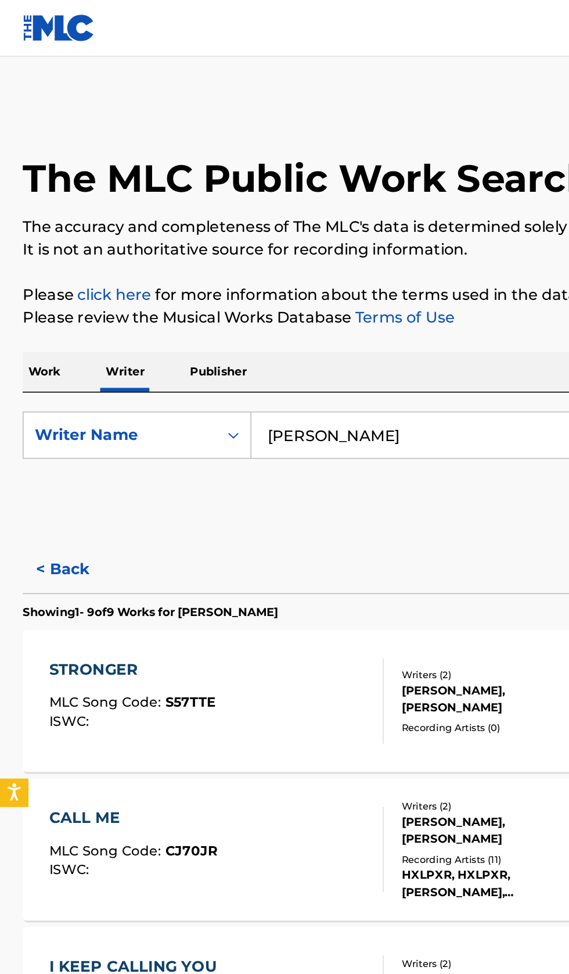
click at [55, 357] on button "< Back" at bounding box center [49, 349] width 70 height 29
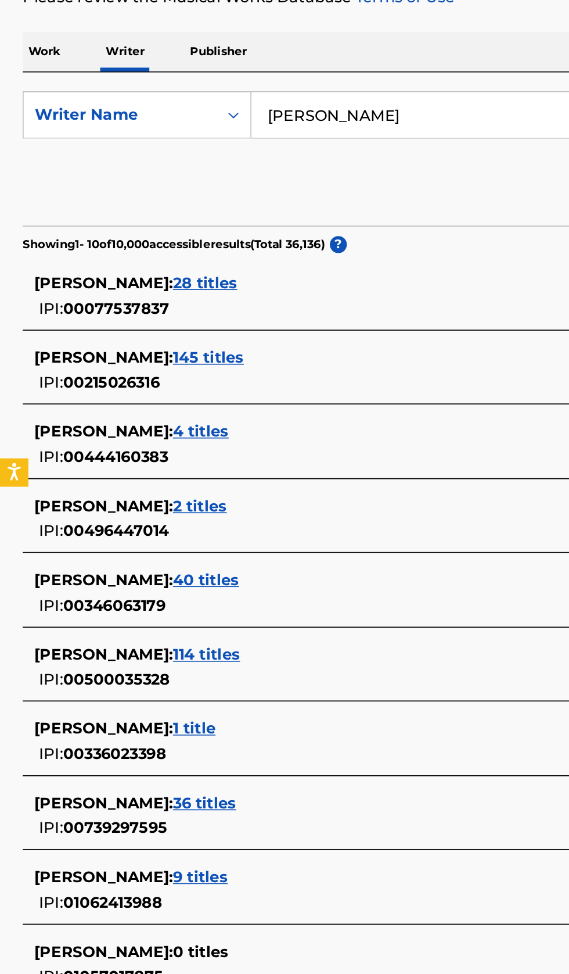
click at [237, 696] on div "ANTHONY WILLIAMS : 36 titles" at bounding box center [269, 690] width 497 height 14
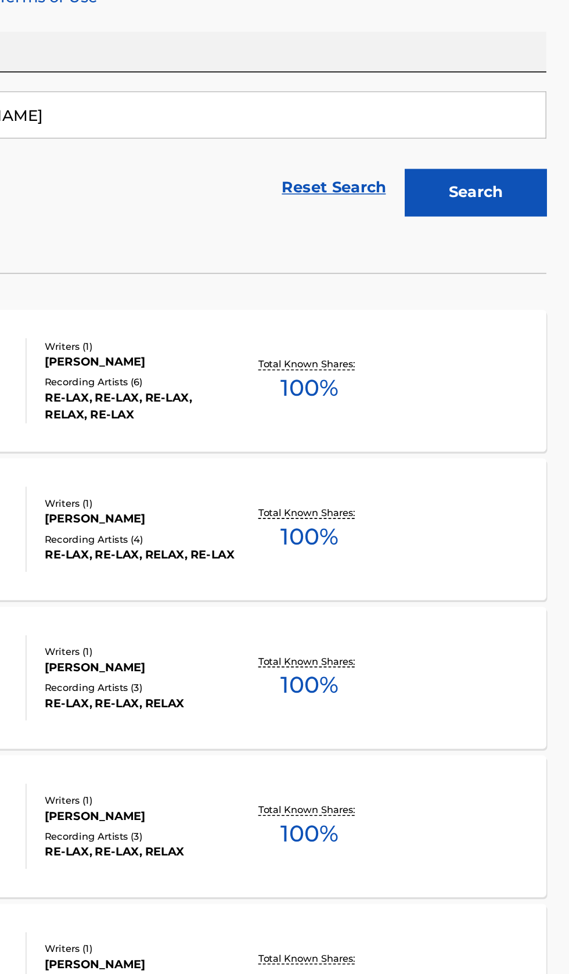
click at [488, 440] on div "DROP MLC Song Code : DB01CD ISWC : T9295759874 Writers ( 1 ) ANTHONY WILLIAMS R…" at bounding box center [285, 430] width 542 height 87
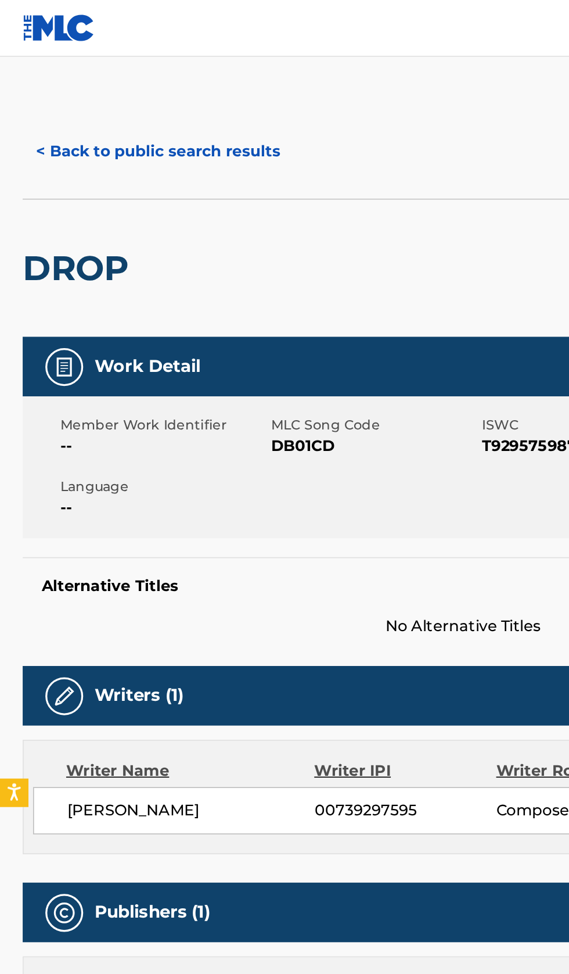
click at [117, 83] on button "< Back to public search results" at bounding box center [97, 92] width 167 height 29
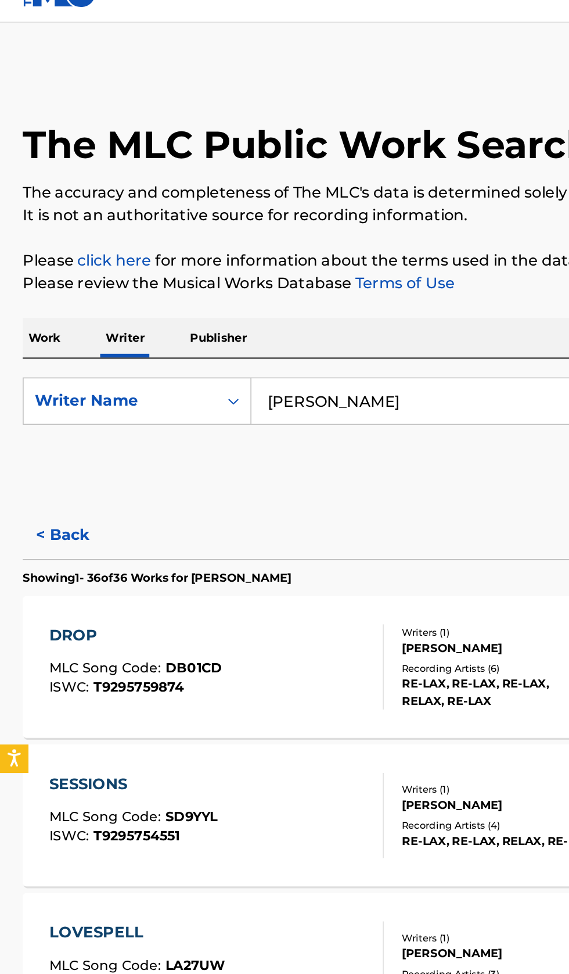
click at [58, 353] on button "< Back" at bounding box center [49, 349] width 70 height 29
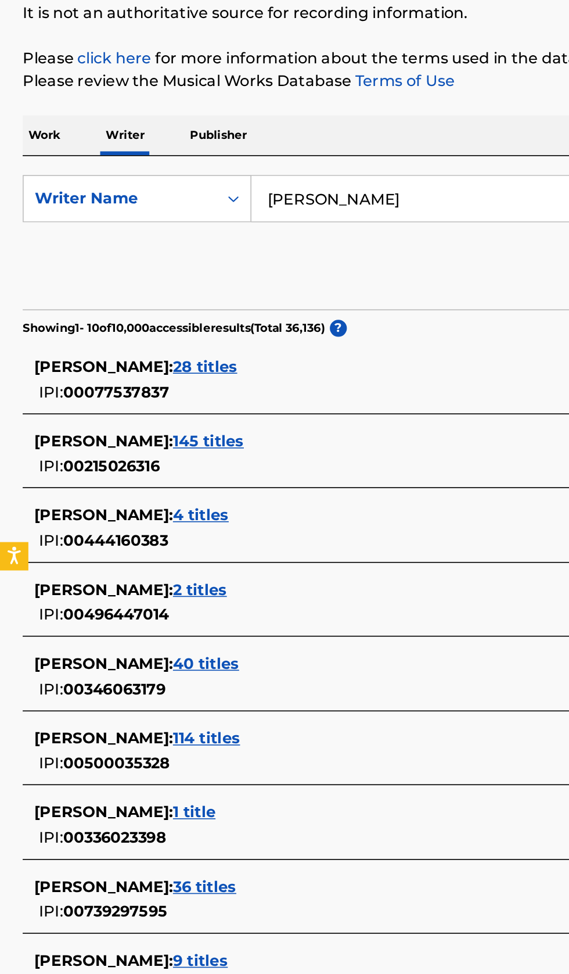
click at [239, 653] on div "ANTHONY WILLIAMS : 1 title IPI: 00336023398" at bounding box center [269, 652] width 497 height 30
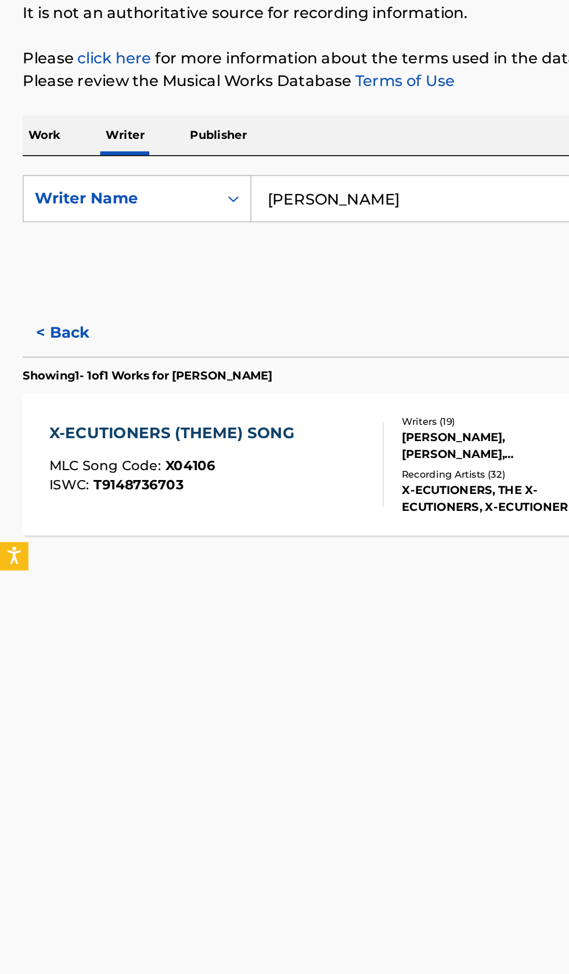
click at [30, 350] on button "< Back" at bounding box center [49, 349] width 70 height 29
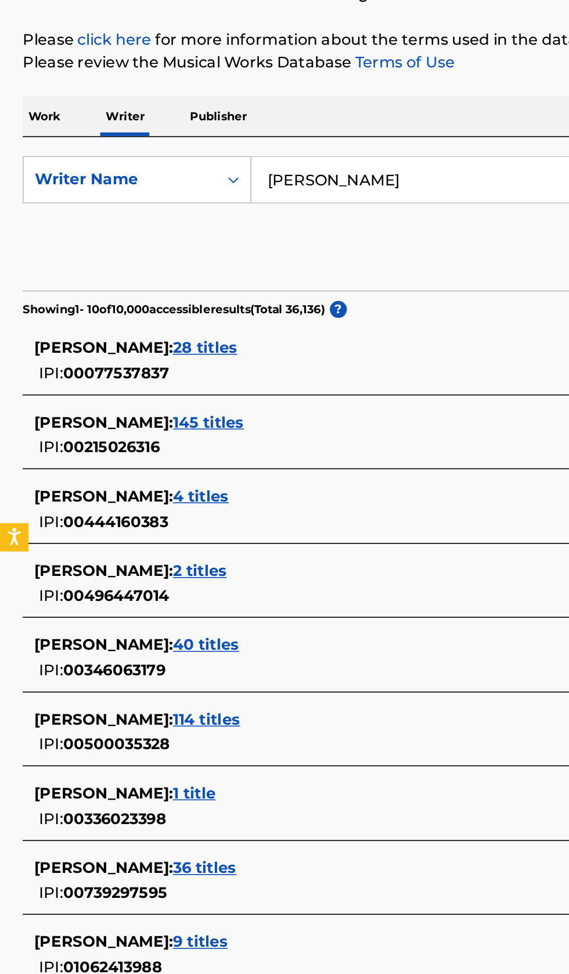
click at [210, 557] on div "ANTHONY WILLIAMS : 40 titles" at bounding box center [269, 553] width 497 height 14
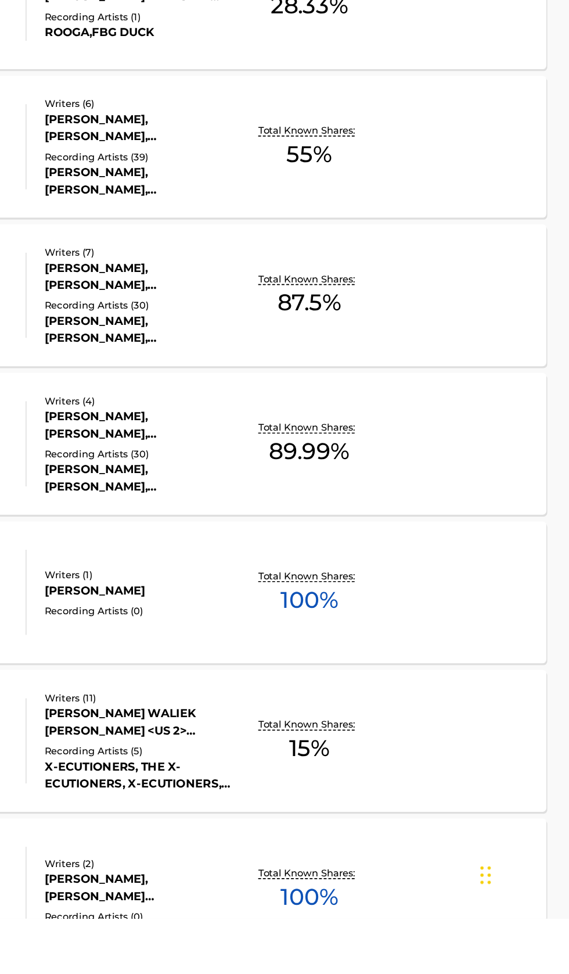
scroll to position [24, 0]
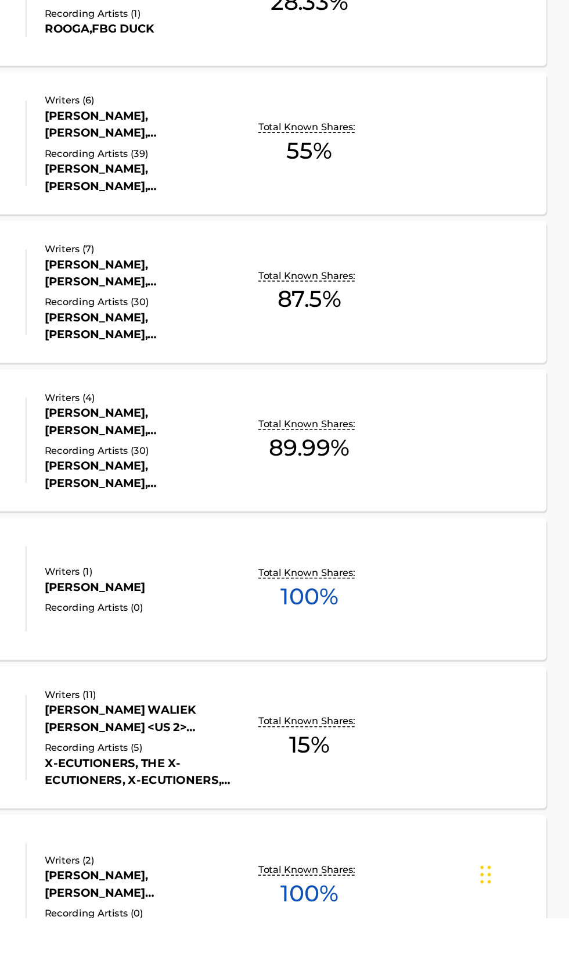
click at [504, 752] on div "FIRST, THE MLC Song Code : FE5POS ISWC : T9197811522 Writers ( 1 ) ANTHONY WILL…" at bounding box center [285, 771] width 542 height 87
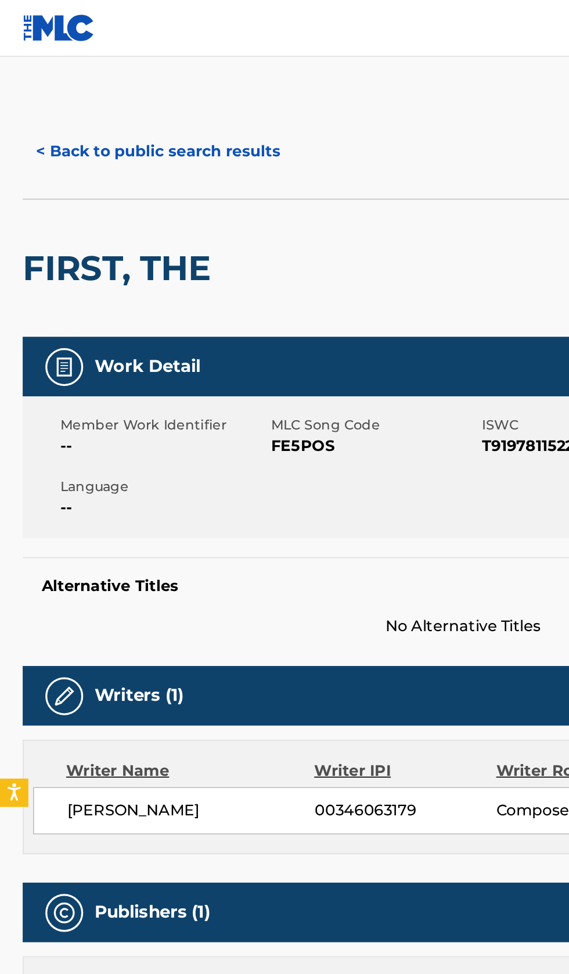
click at [95, 102] on button "< Back to public search results" at bounding box center [97, 92] width 167 height 29
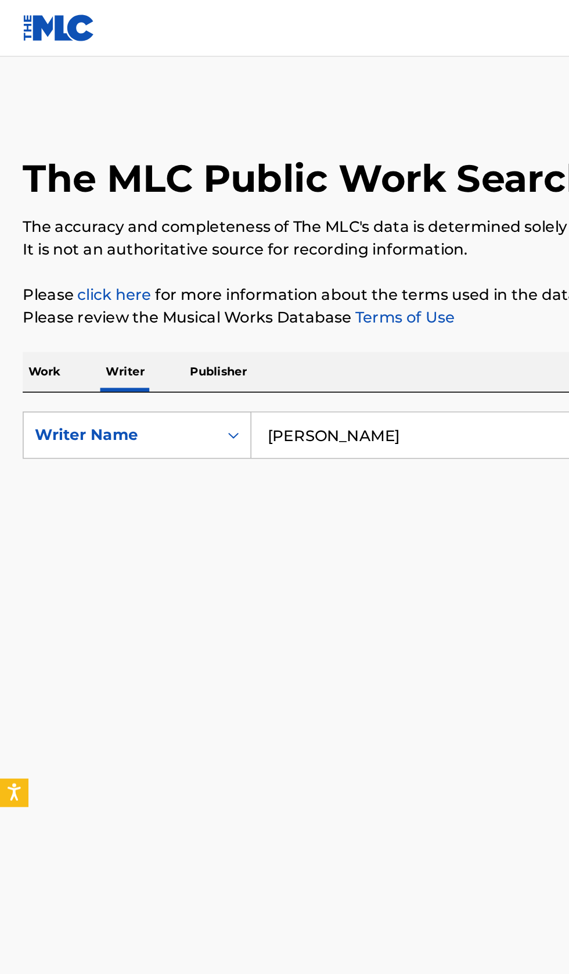
scroll to position [24, 0]
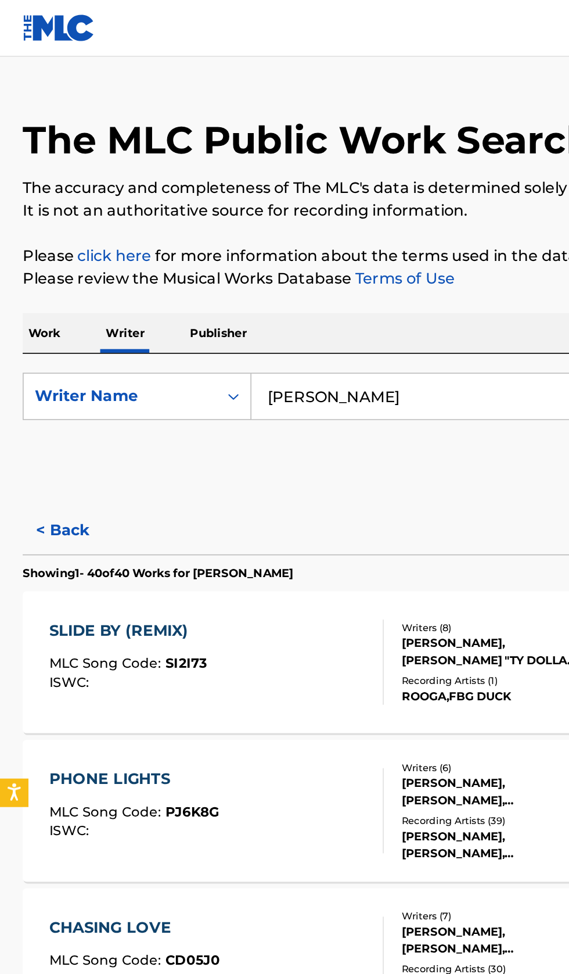
click at [148, 206] on p "Publisher" at bounding box center [134, 204] width 42 height 24
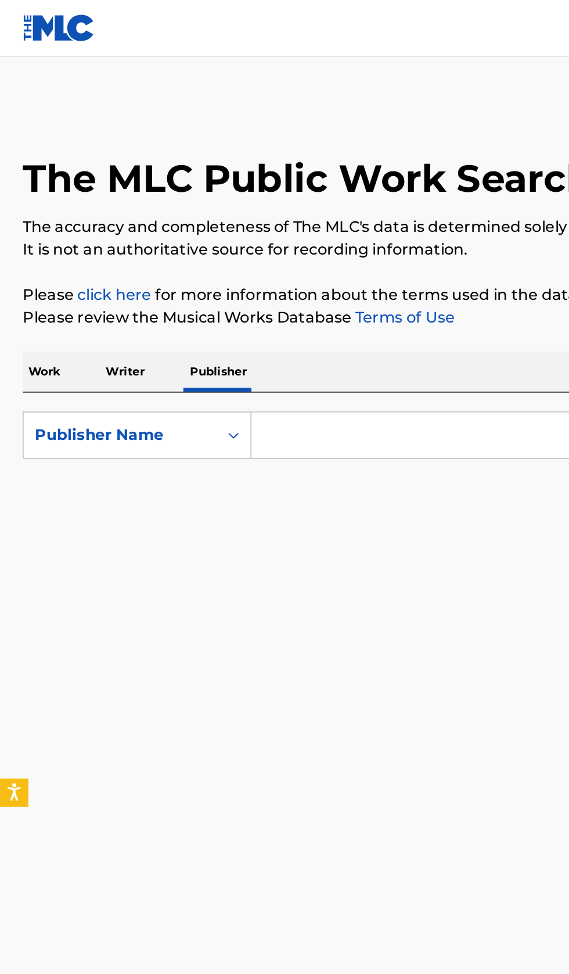
click at [260, 265] on input "Search Form" at bounding box center [355, 267] width 400 height 28
click at [234, 267] on input "Search Form" at bounding box center [355, 267] width 400 height 28
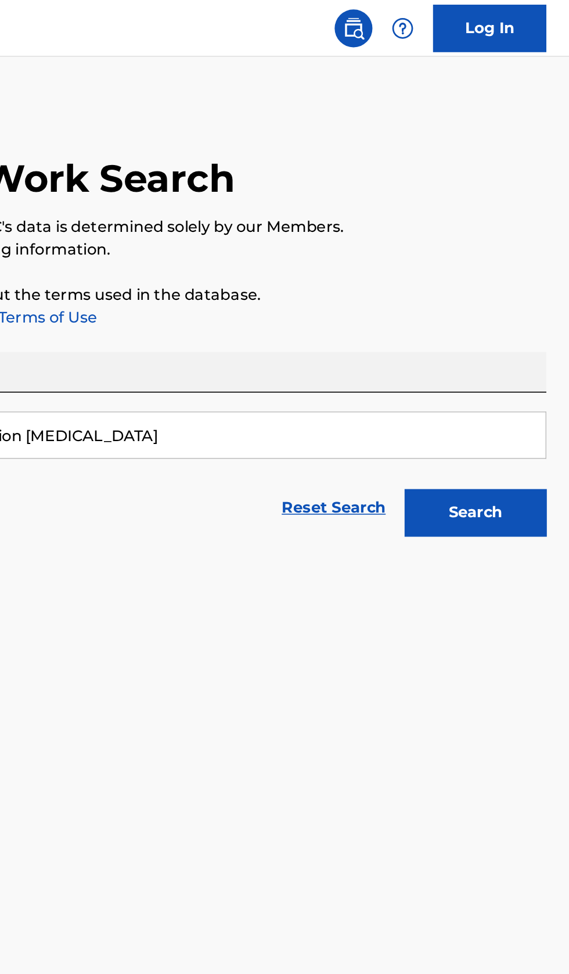
type input "Extermination [MEDICAL_DATA]"
click at [539, 317] on button "Search" at bounding box center [511, 314] width 87 height 29
